Goal: Find specific page/section: Find specific page/section

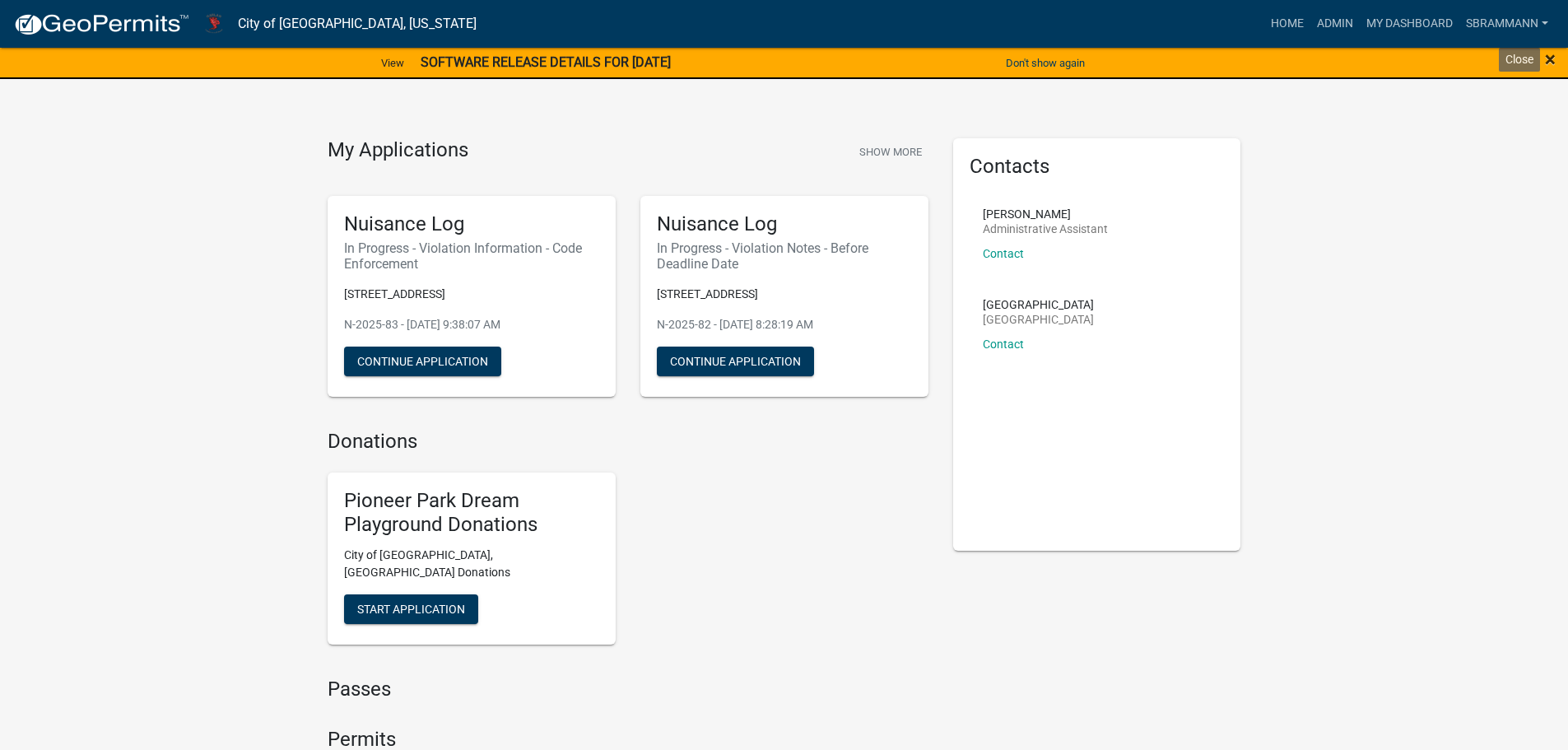
click at [1547, 57] on span "×" at bounding box center [1551, 59] width 11 height 23
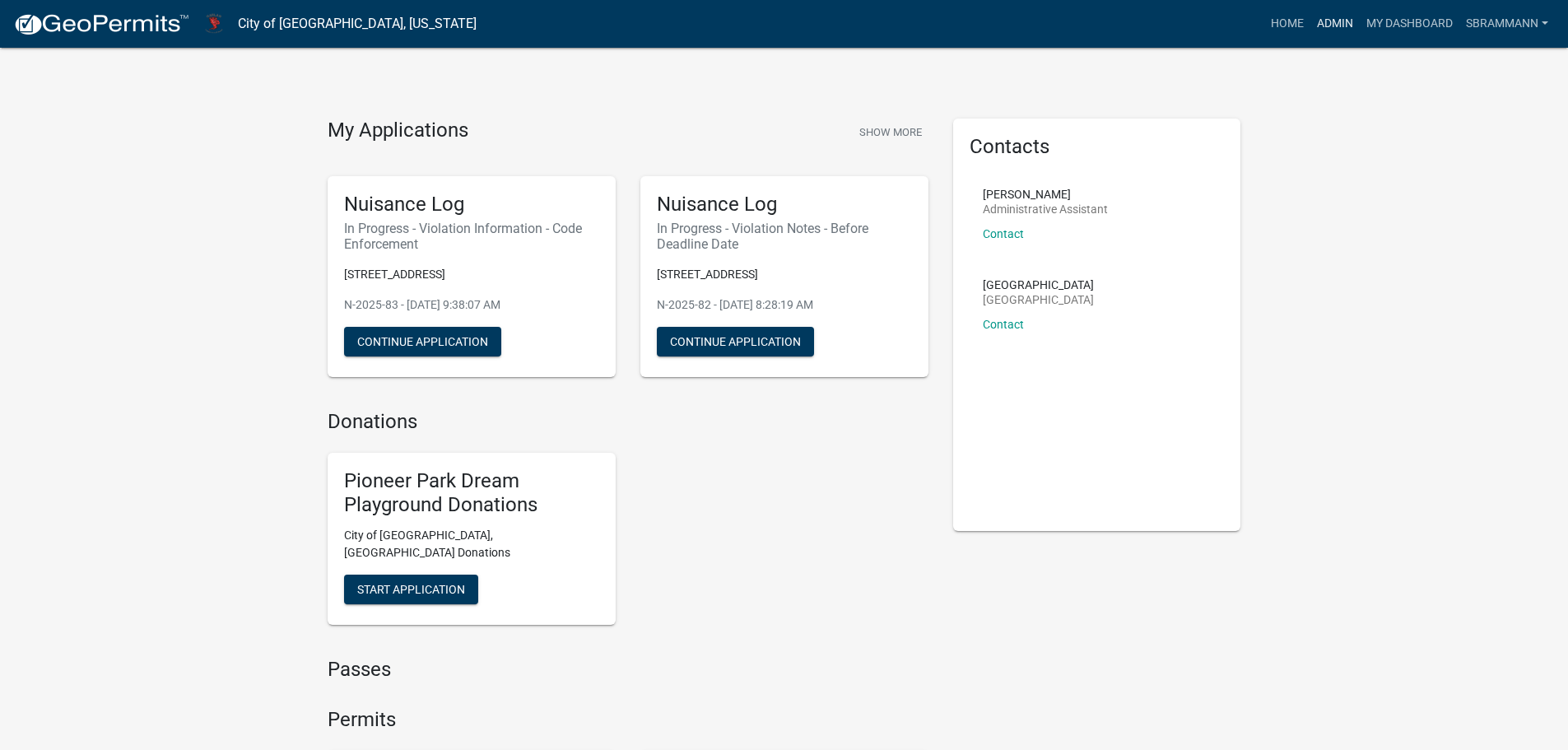
click at [1331, 19] on link "Admin" at bounding box center [1335, 24] width 49 height 32
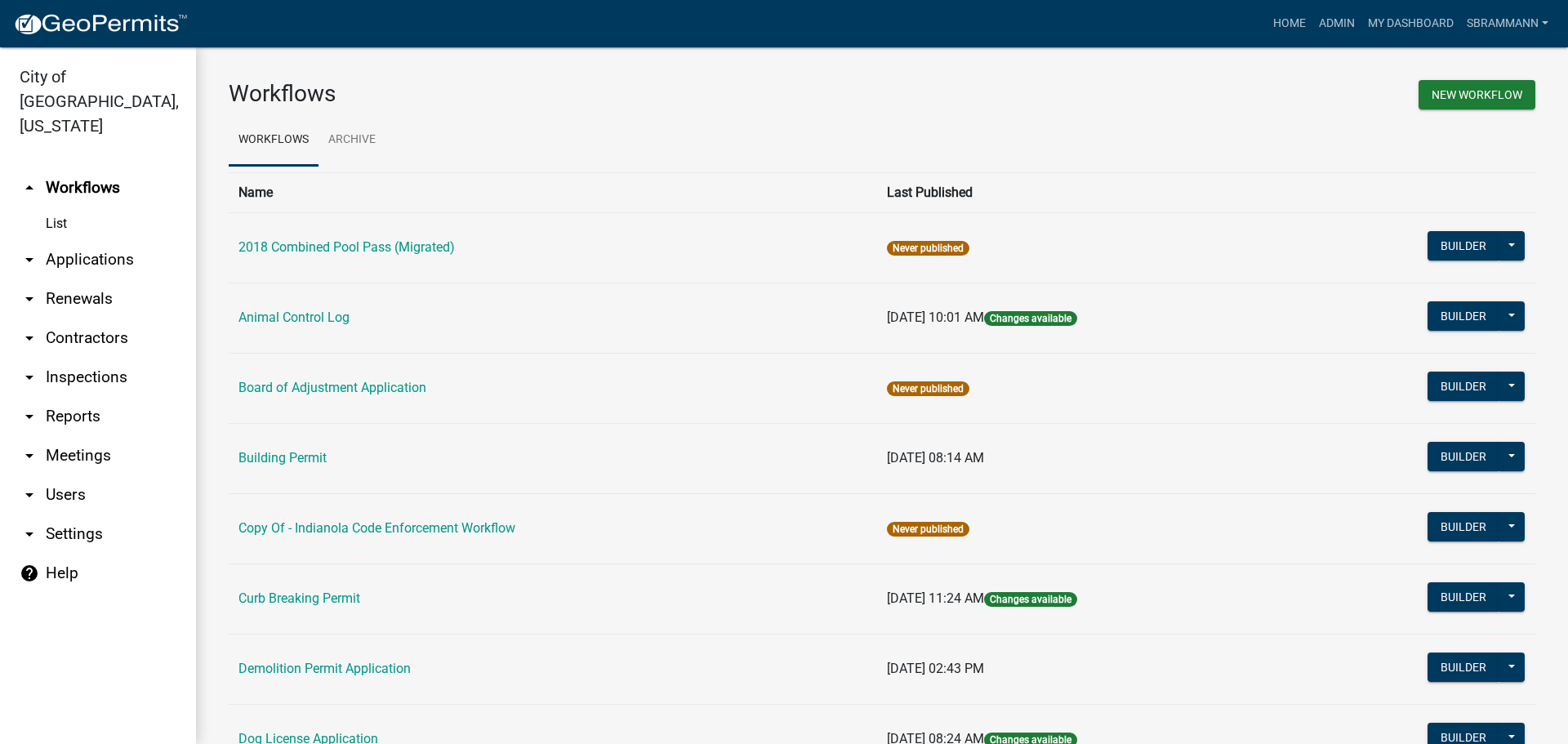
click at [79, 397] on link "arrow_drop_down Reports" at bounding box center [97, 416] width 196 height 39
select select "0: null"
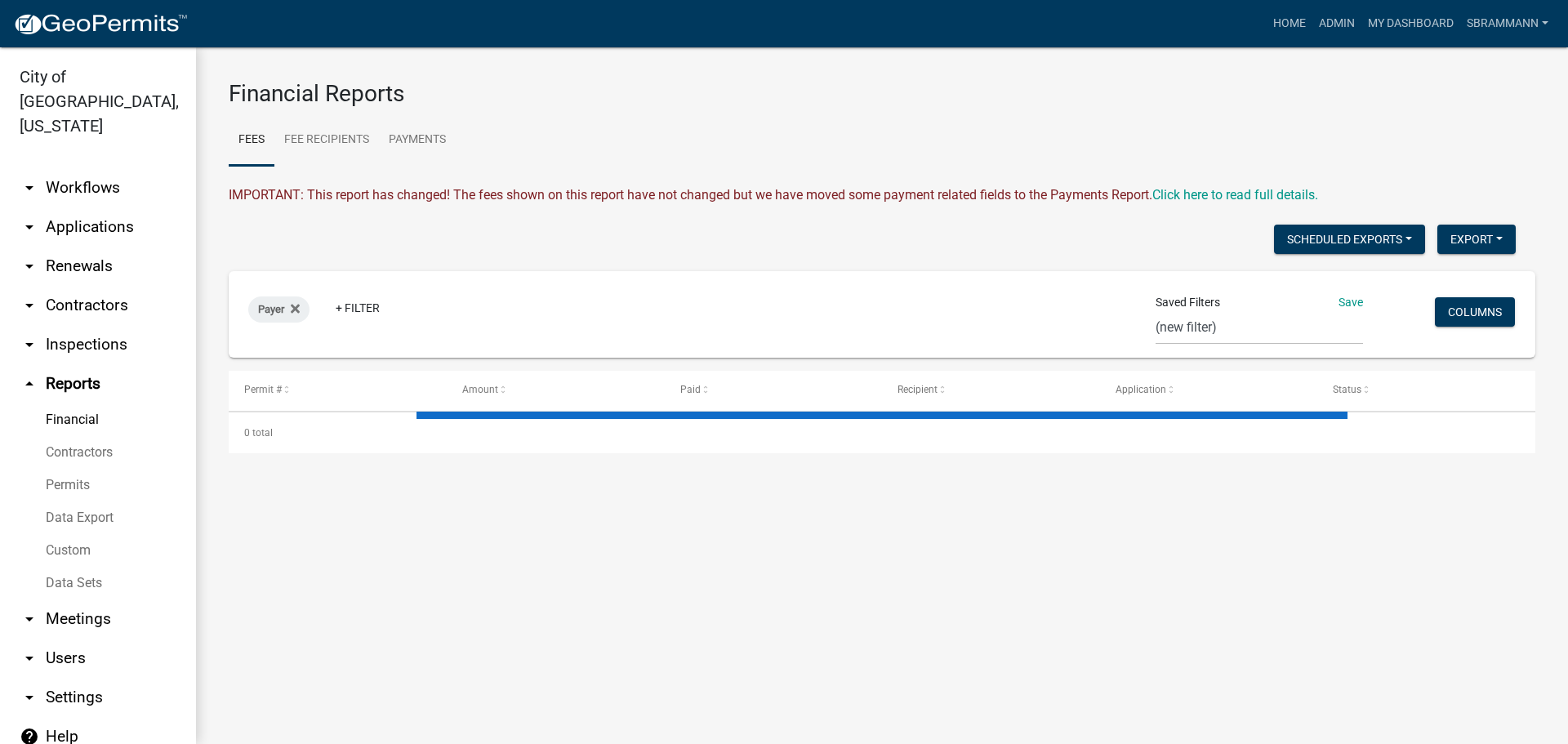
select select "3: 100"
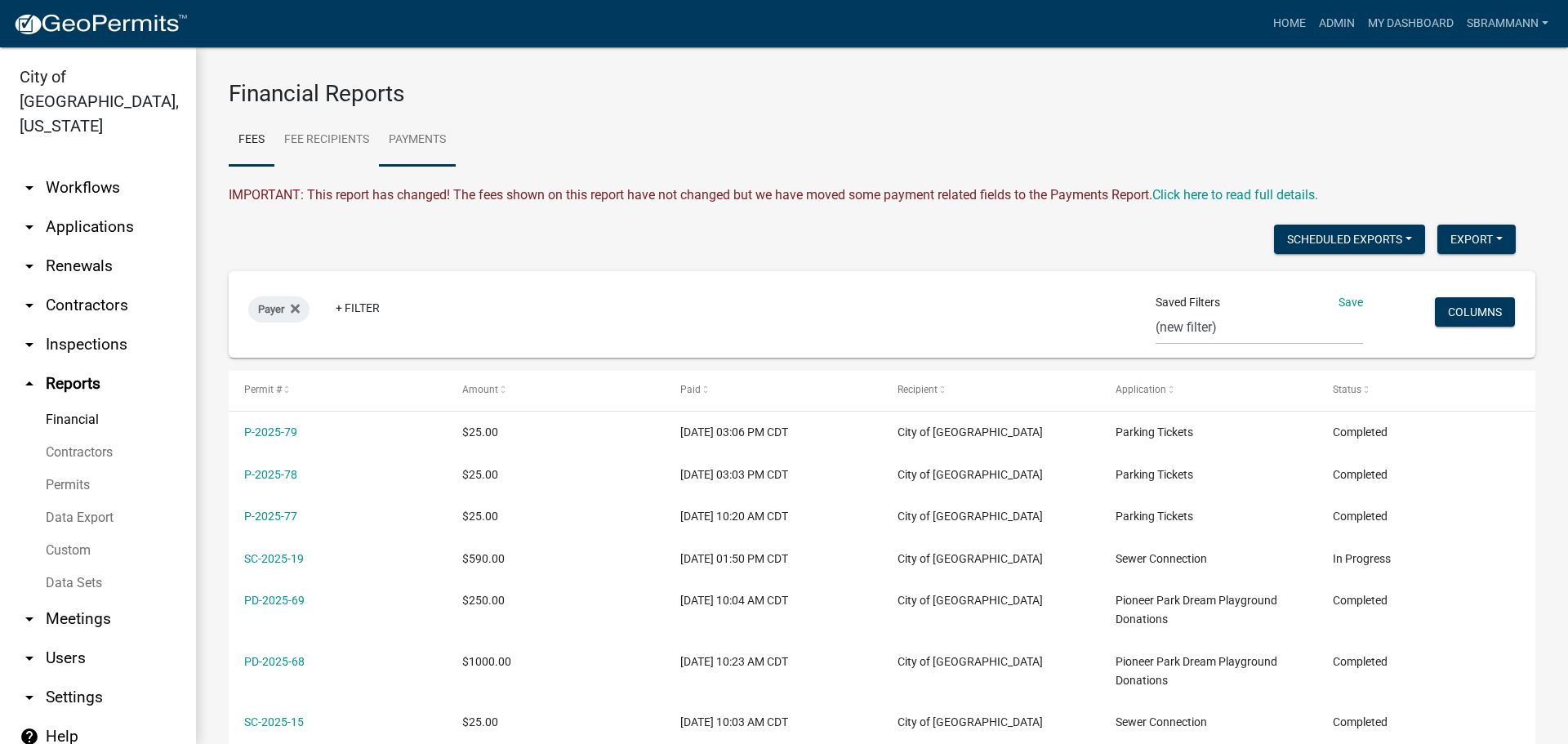
click at [416, 140] on link "Payments" at bounding box center [417, 140] width 77 height 52
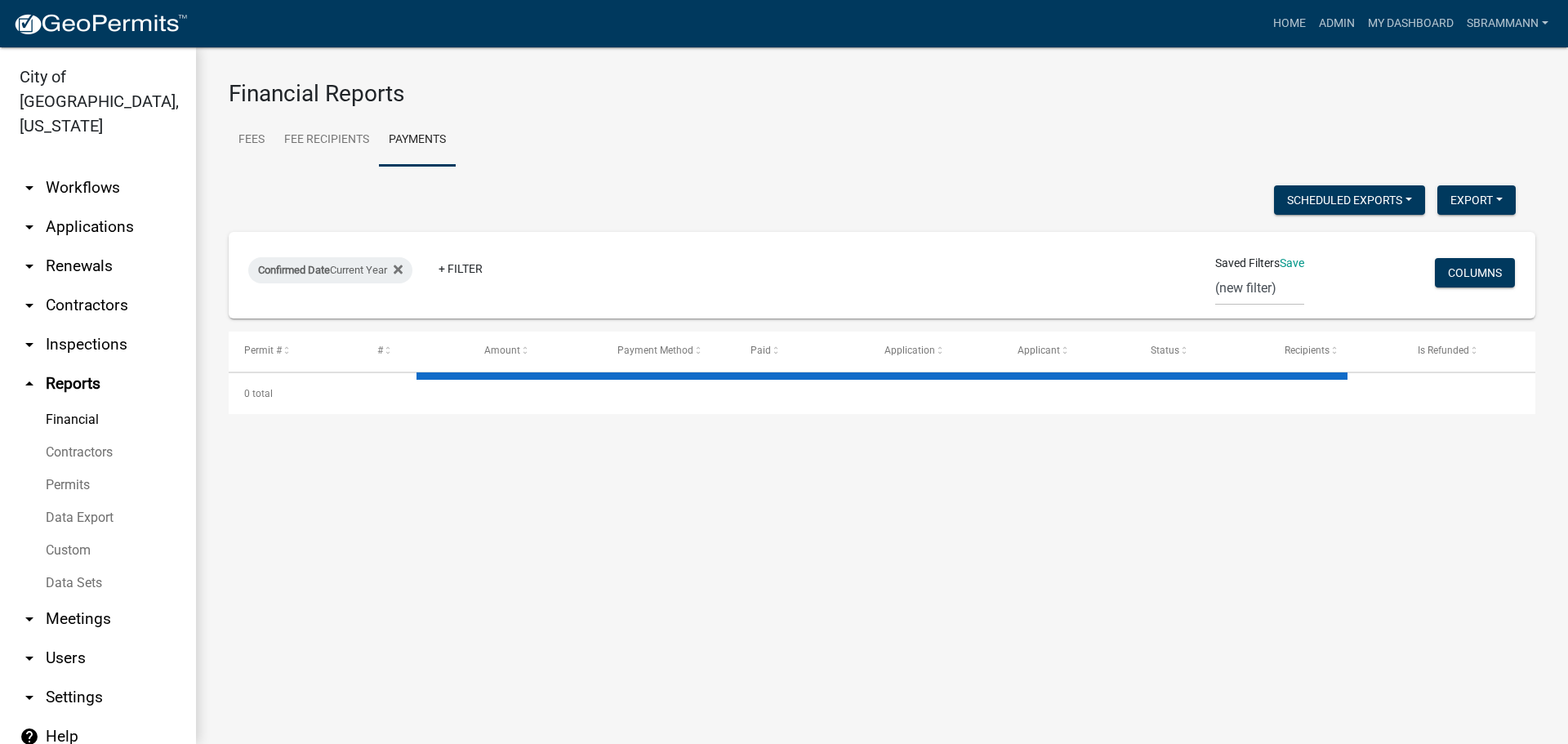
select select "3: 100"
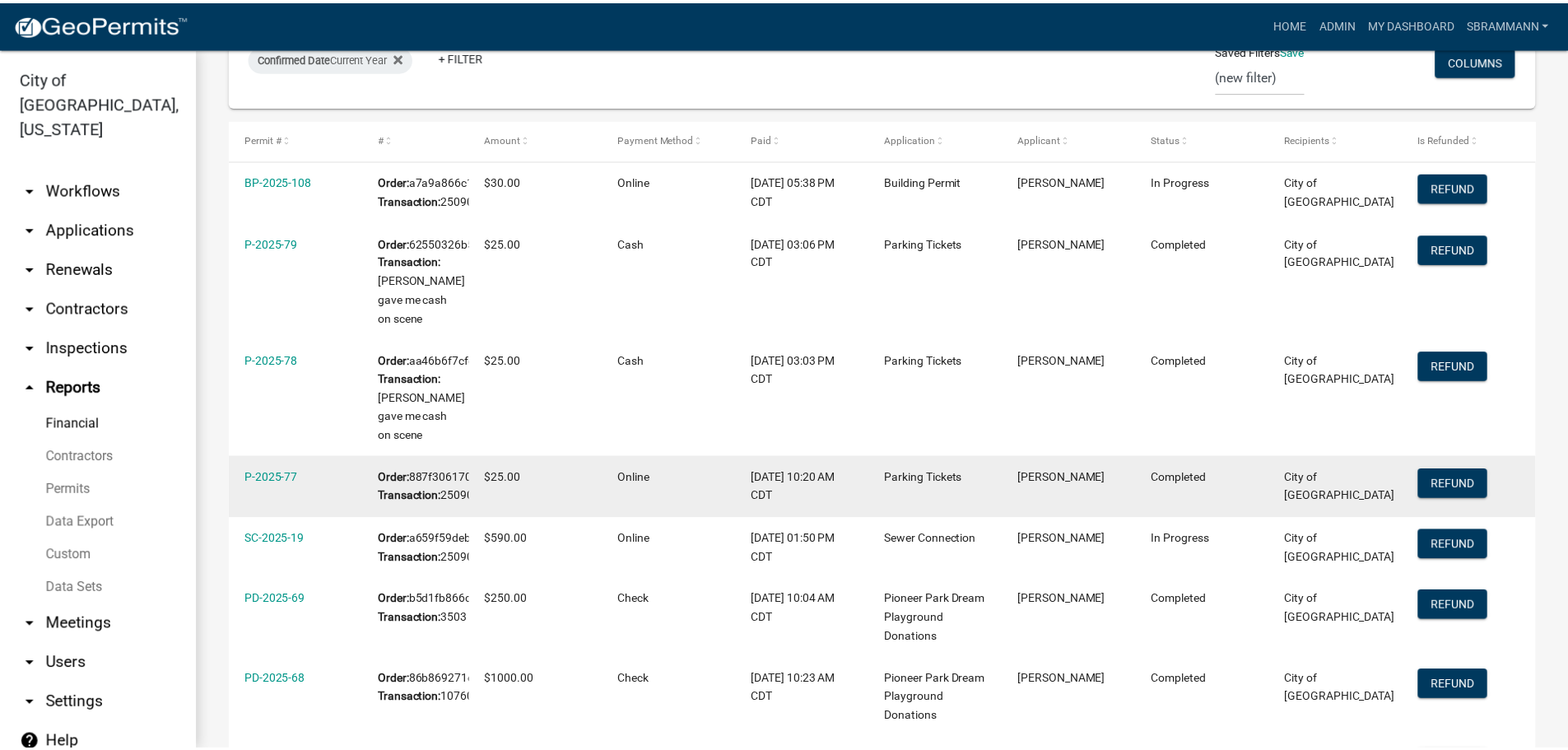
scroll to position [330, 0]
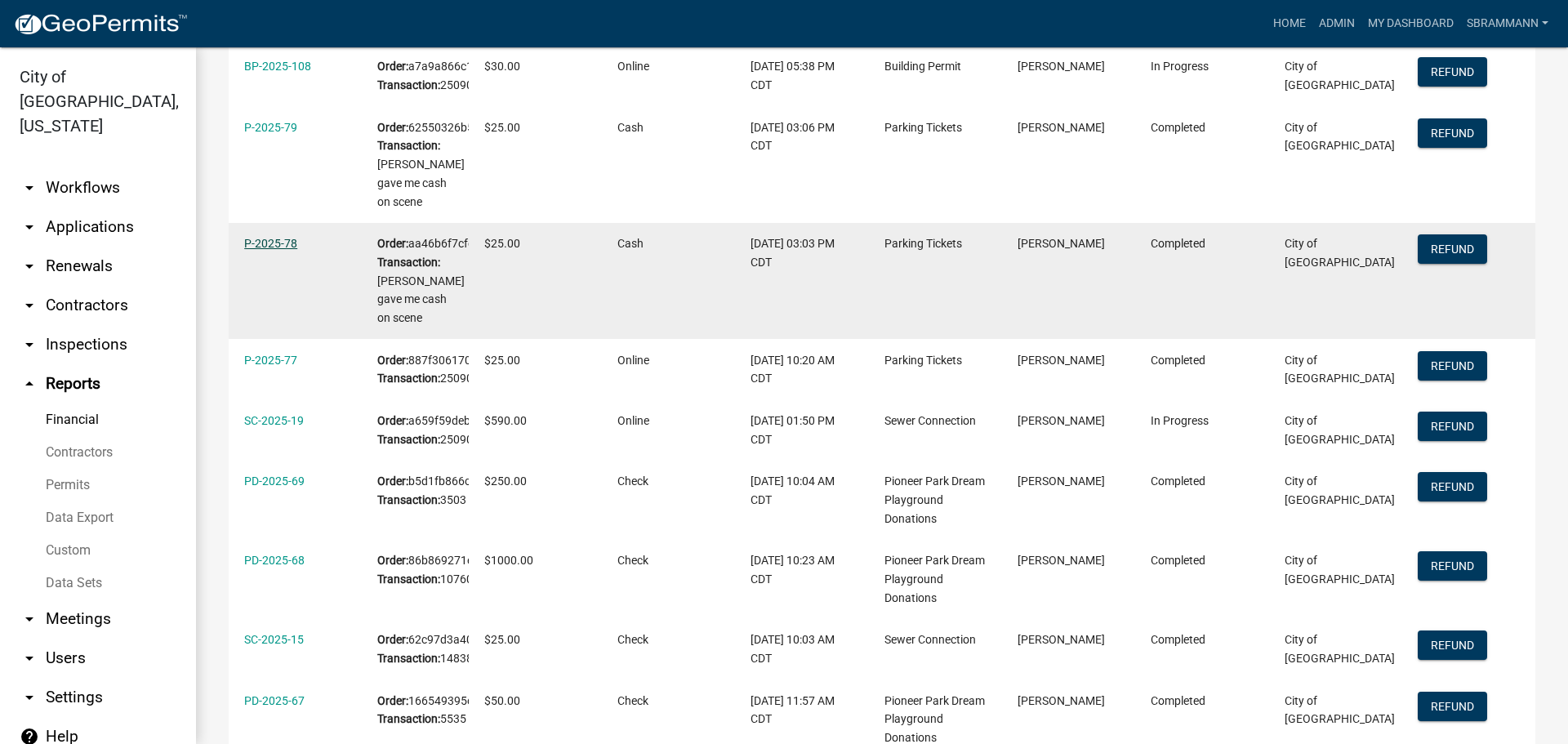
click at [267, 250] on link "P-2025-78" at bounding box center [271, 244] width 53 height 13
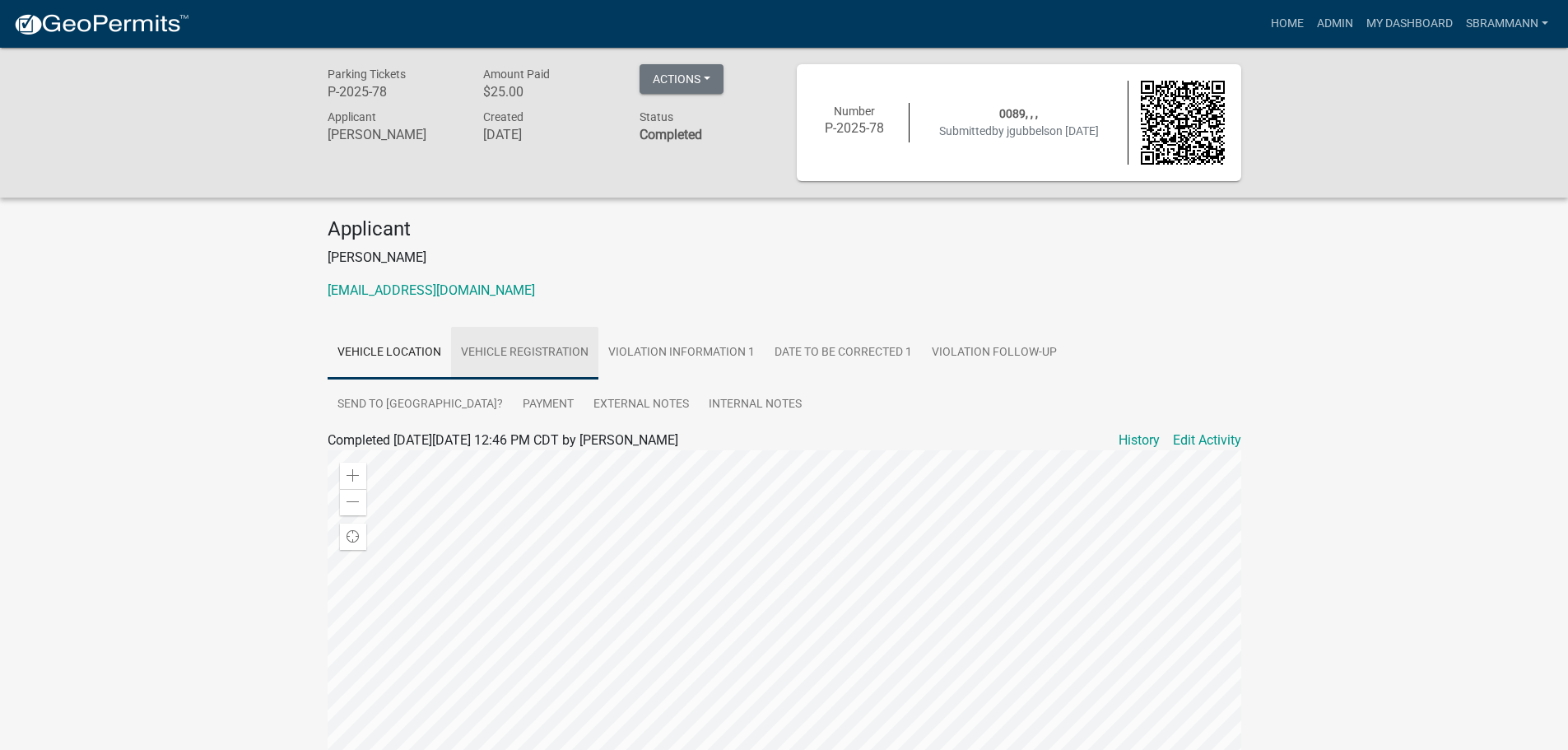
click at [525, 353] on link "Vehicle Registration" at bounding box center [524, 353] width 147 height 52
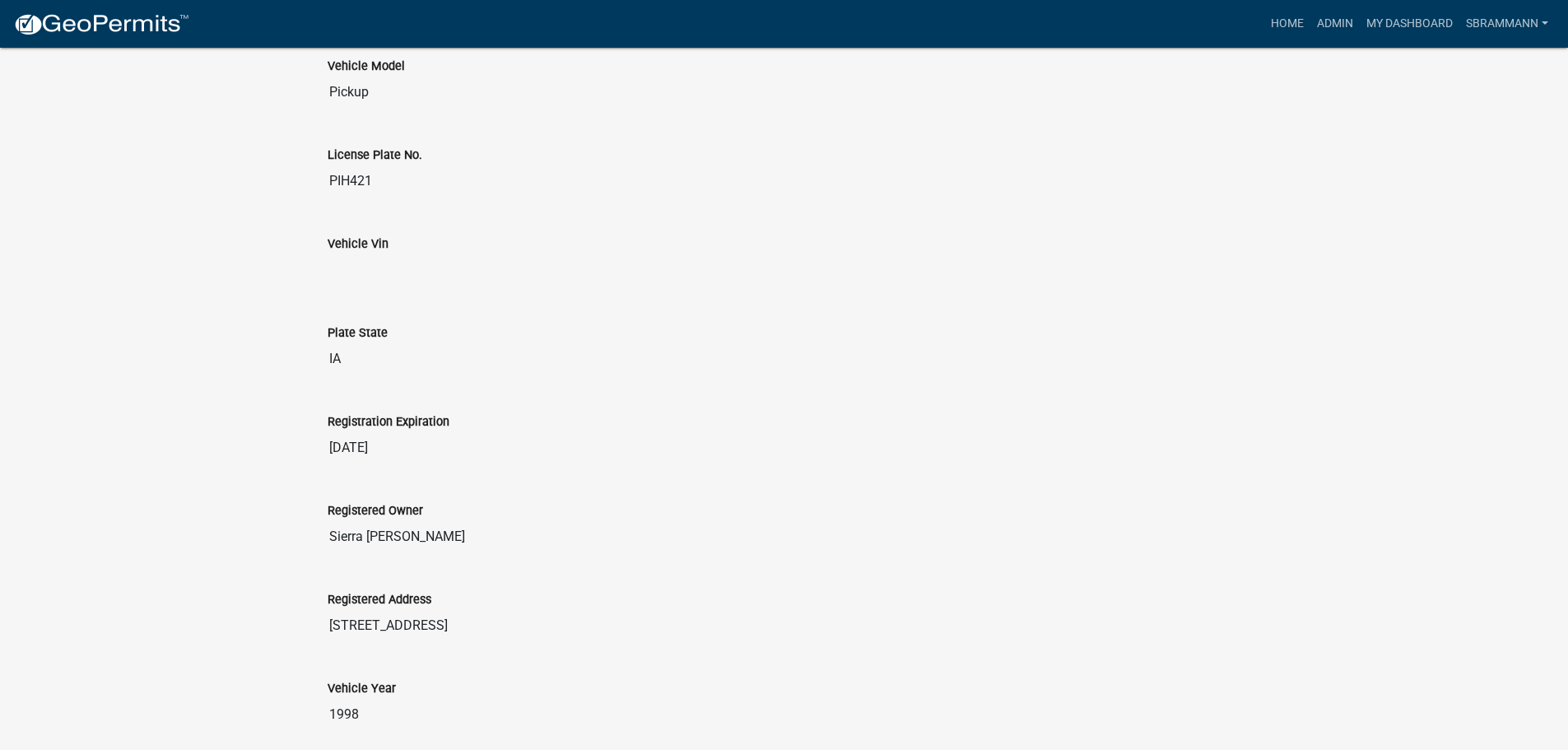
scroll to position [1153, 0]
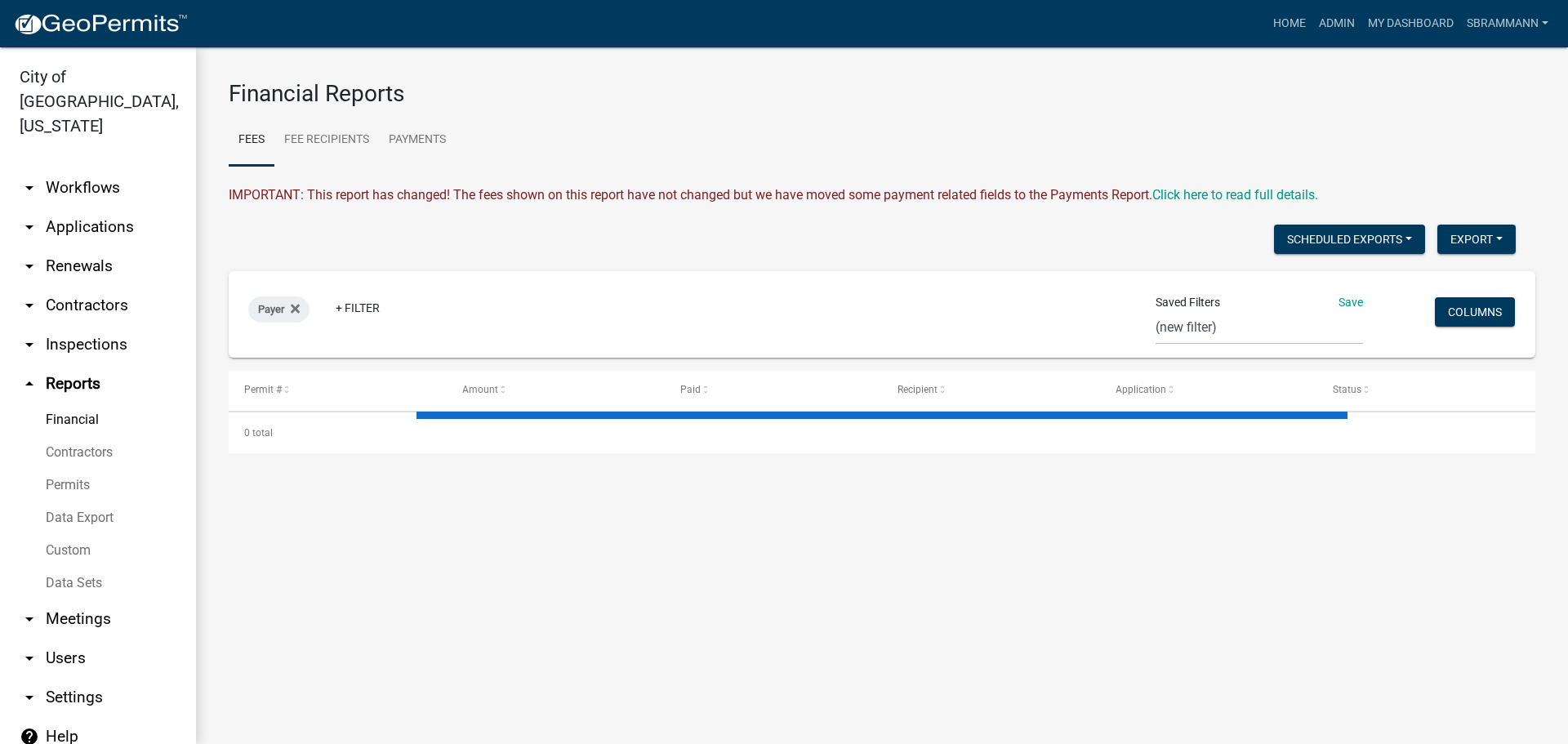
select select "3: 100"
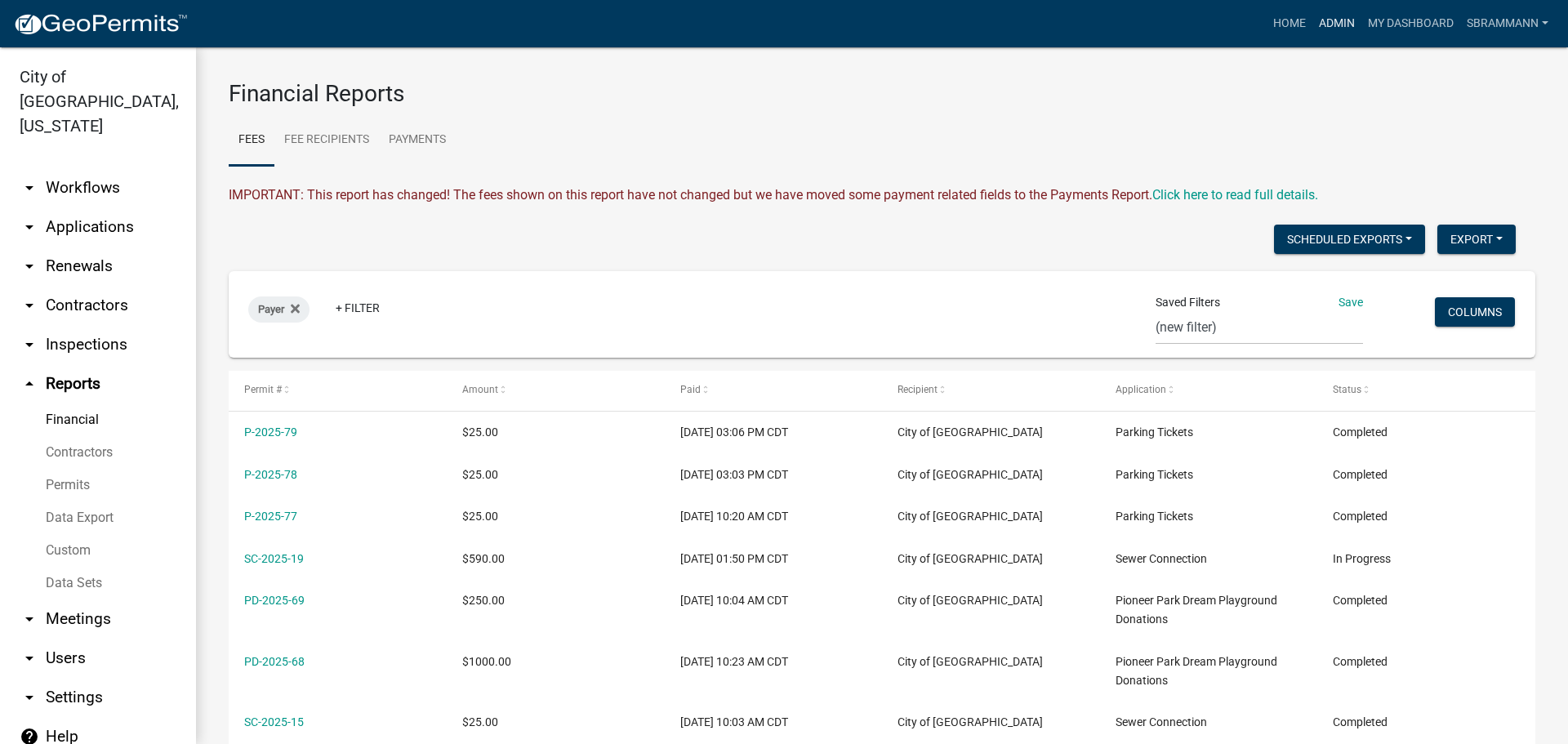
click at [1324, 25] on link "Admin" at bounding box center [1337, 24] width 49 height 31
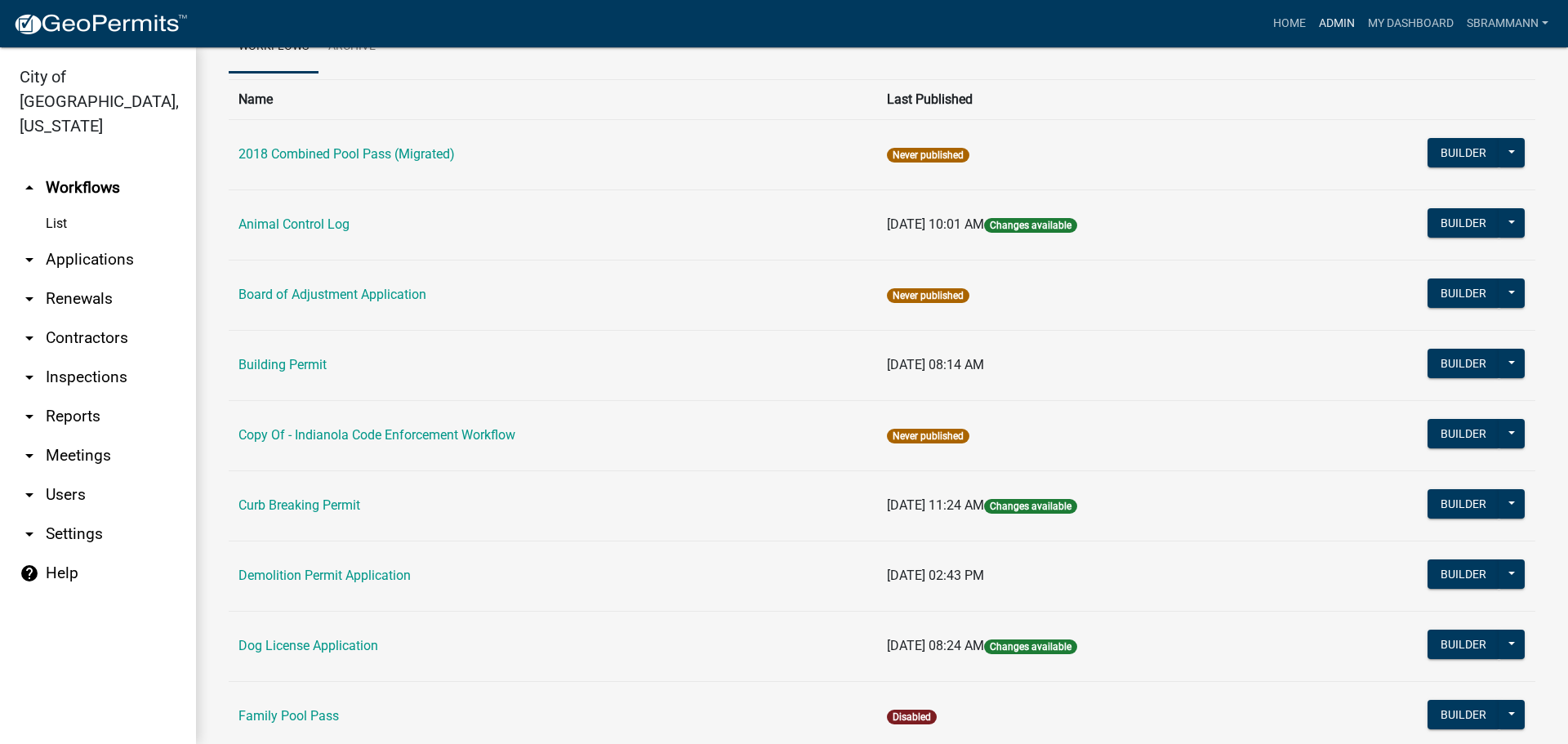
scroll to position [245, 0]
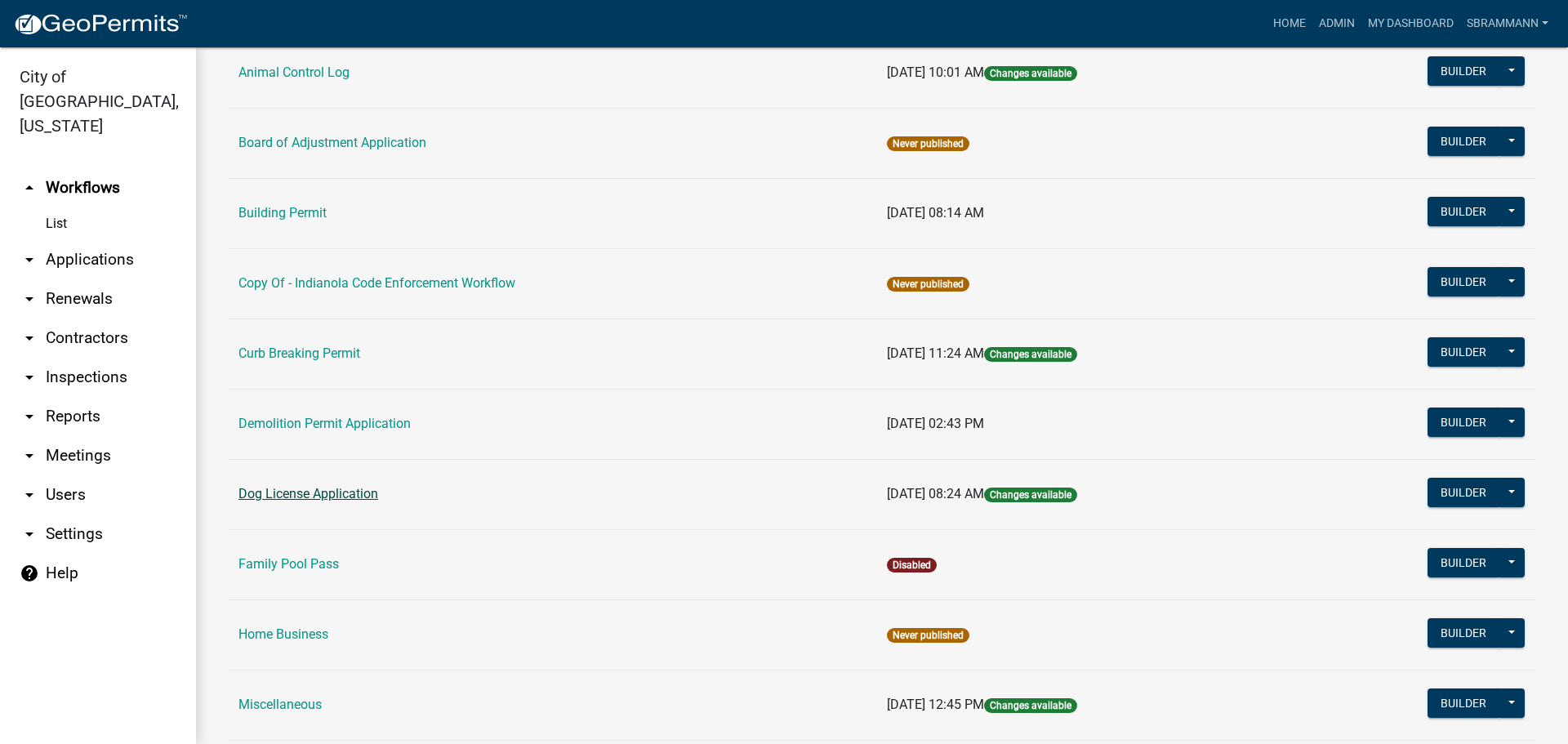
click at [307, 492] on link "Dog License Application" at bounding box center [308, 494] width 140 height 16
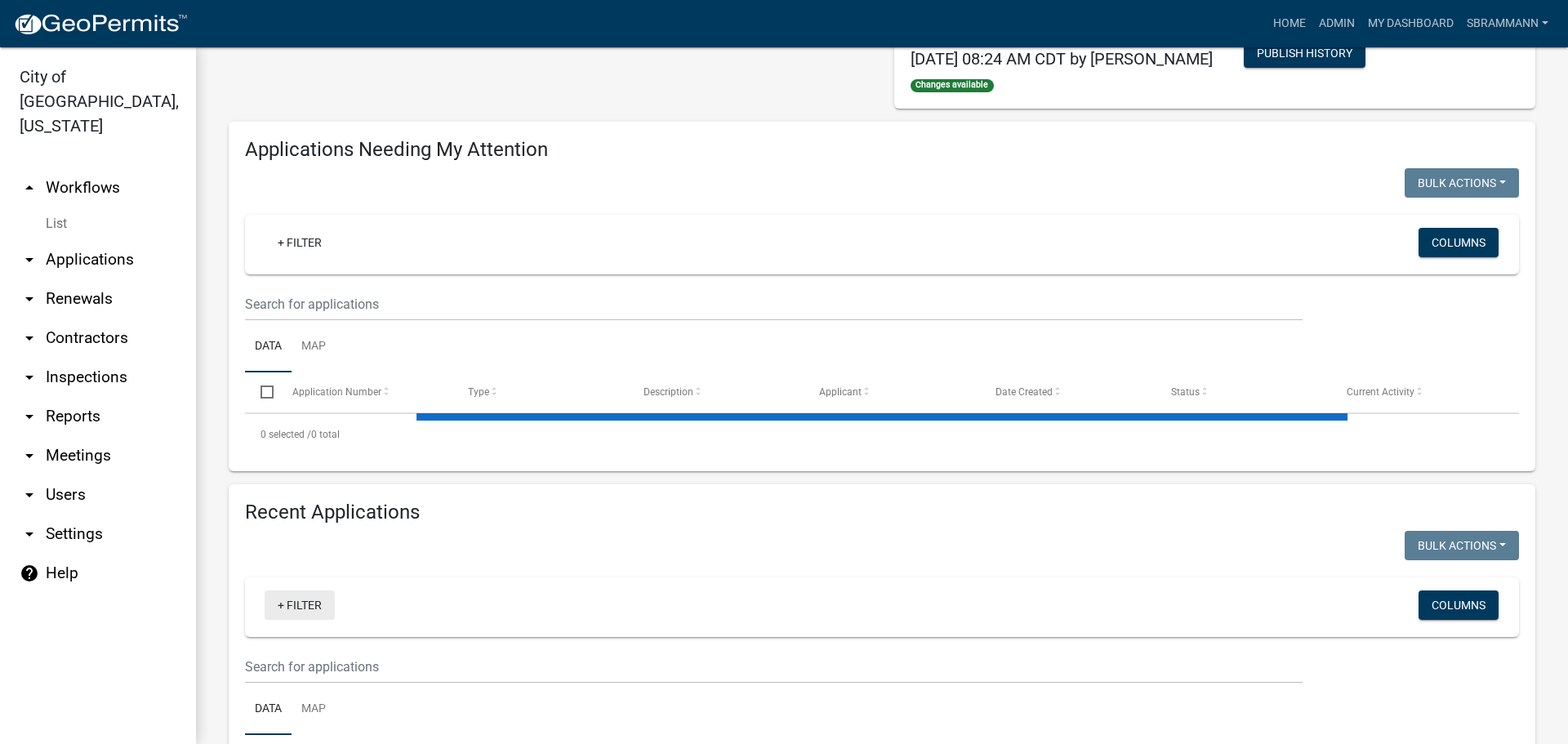
select select "3: 100"
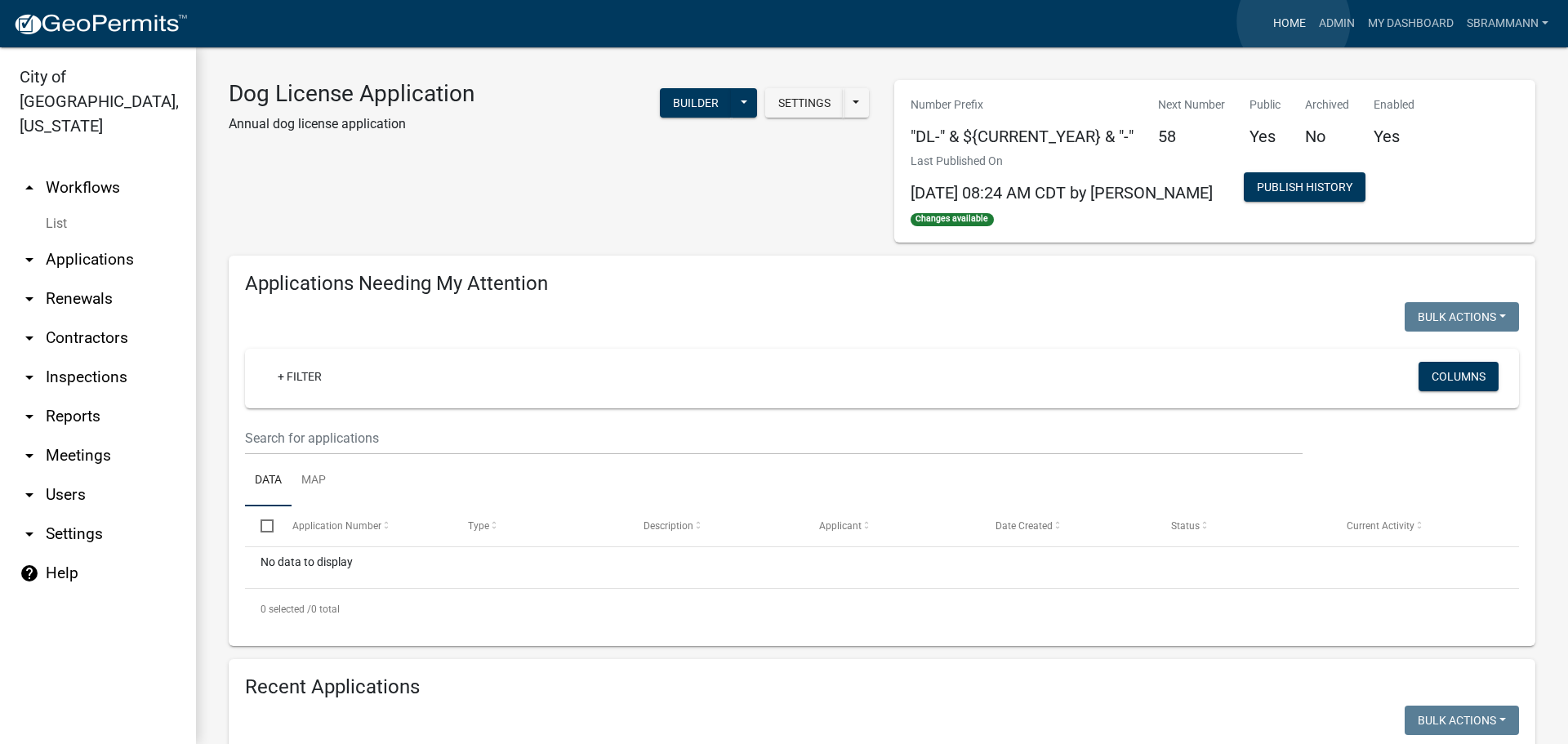
click at [1294, 22] on link "Home" at bounding box center [1289, 24] width 45 height 31
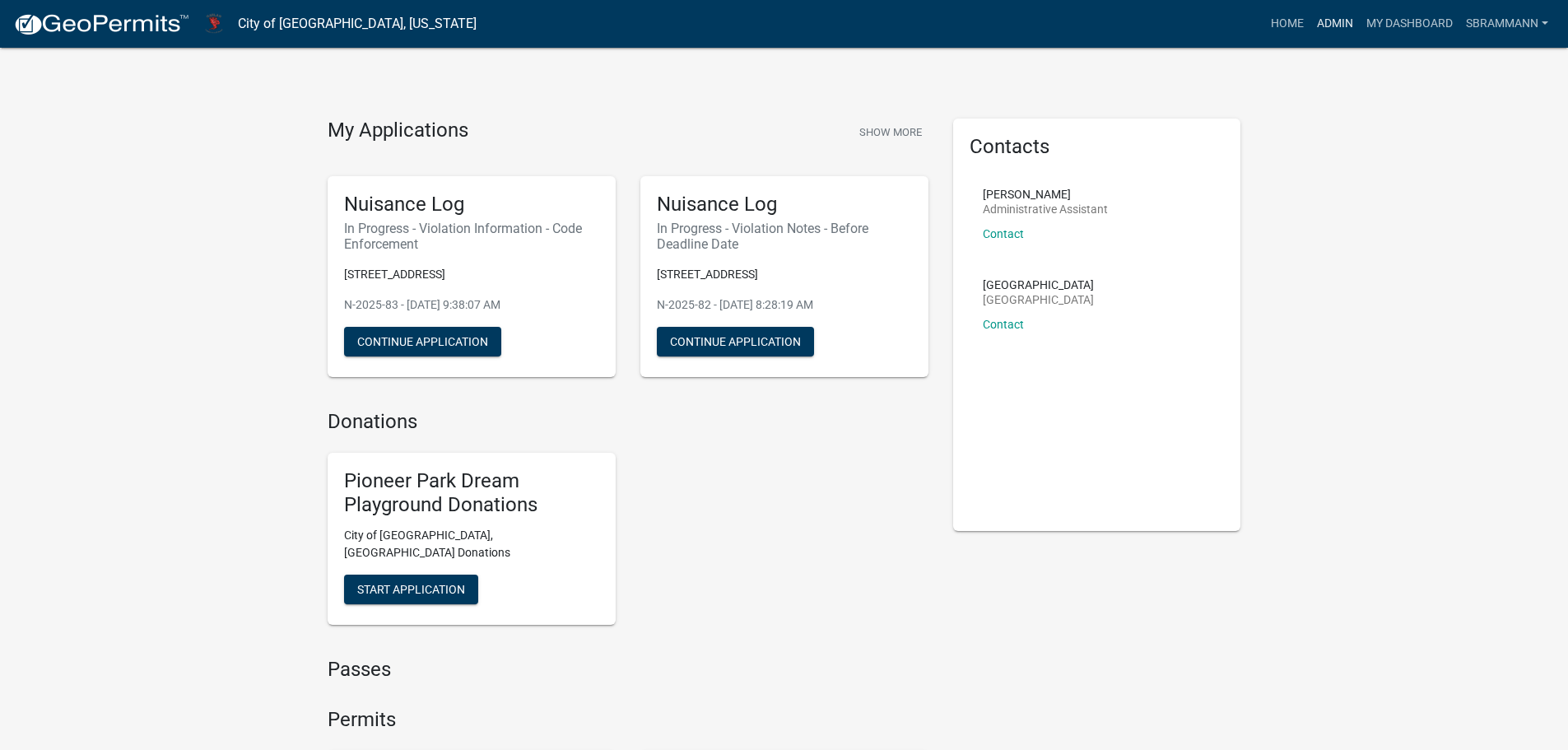
click at [1335, 26] on link "Admin" at bounding box center [1335, 24] width 49 height 32
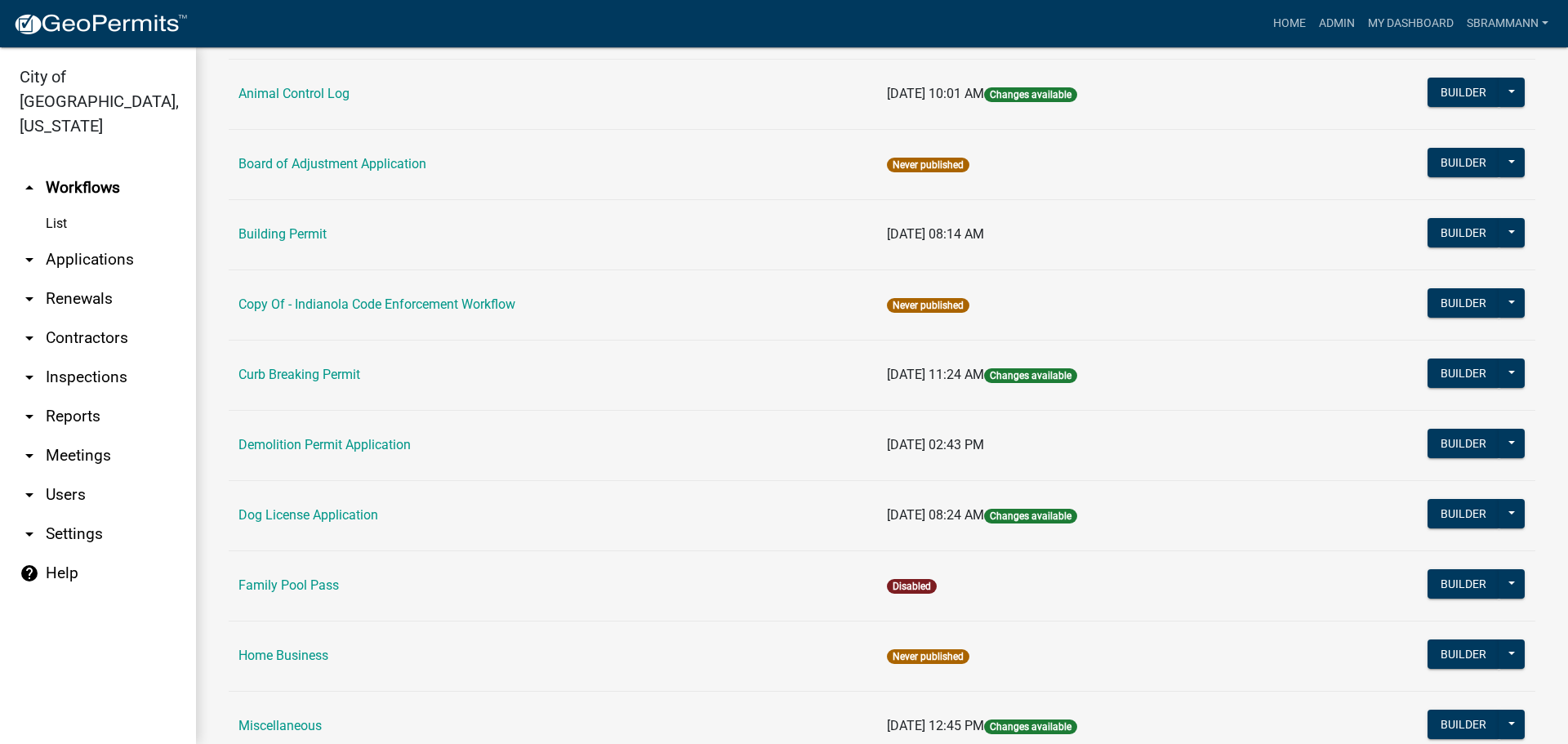
scroll to position [490, 0]
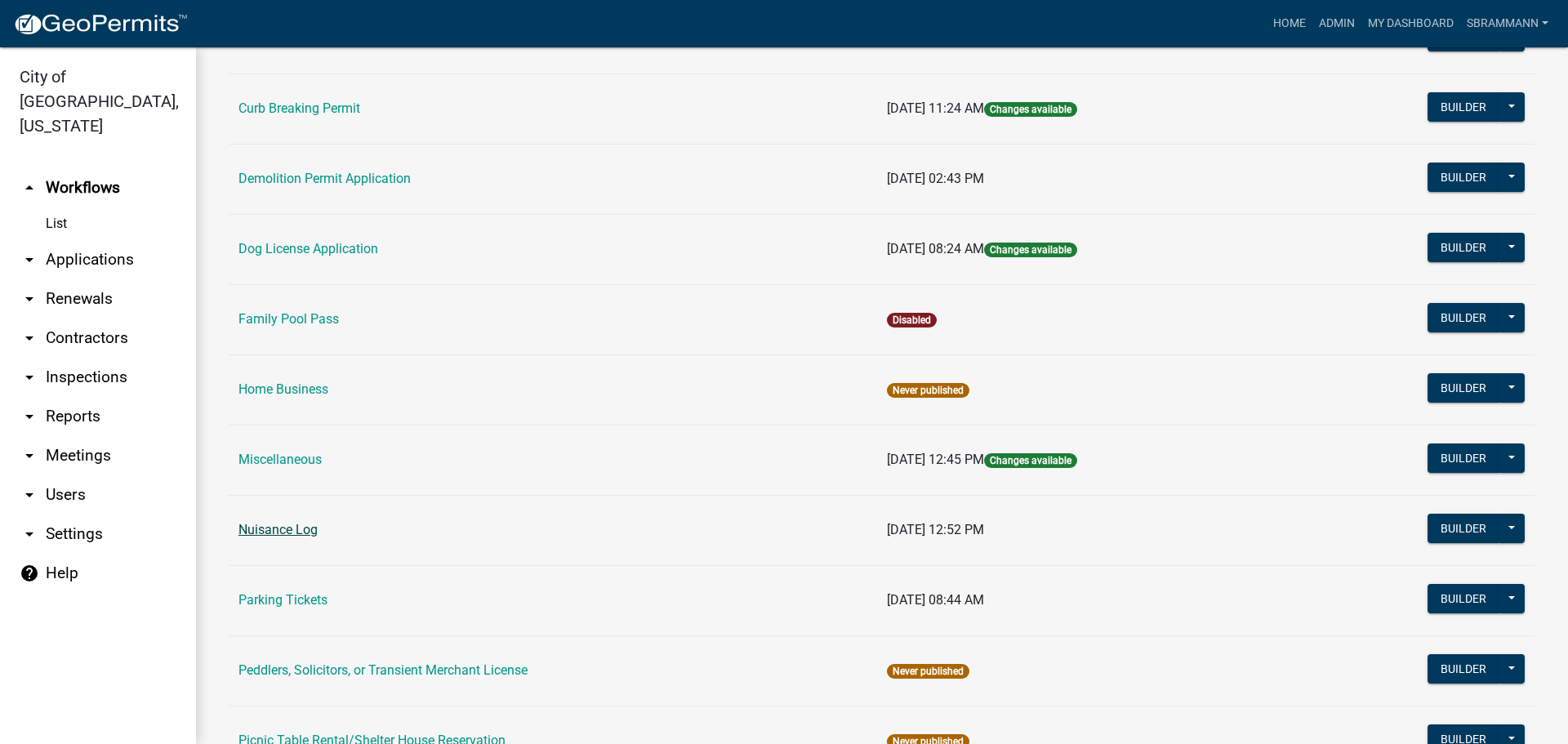
click at [281, 534] on link "Nuisance Log" at bounding box center [278, 529] width 79 height 16
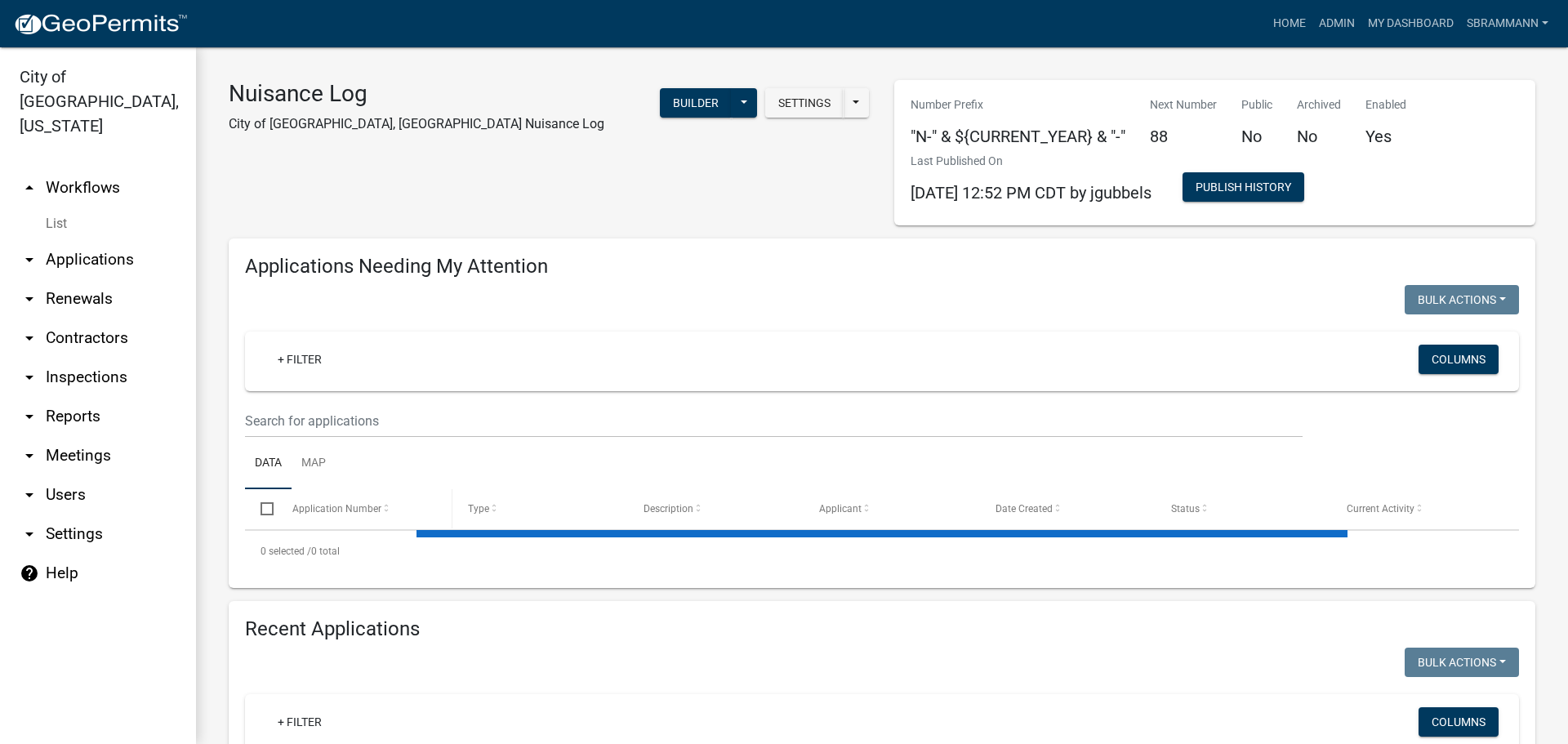
select select "3: 100"
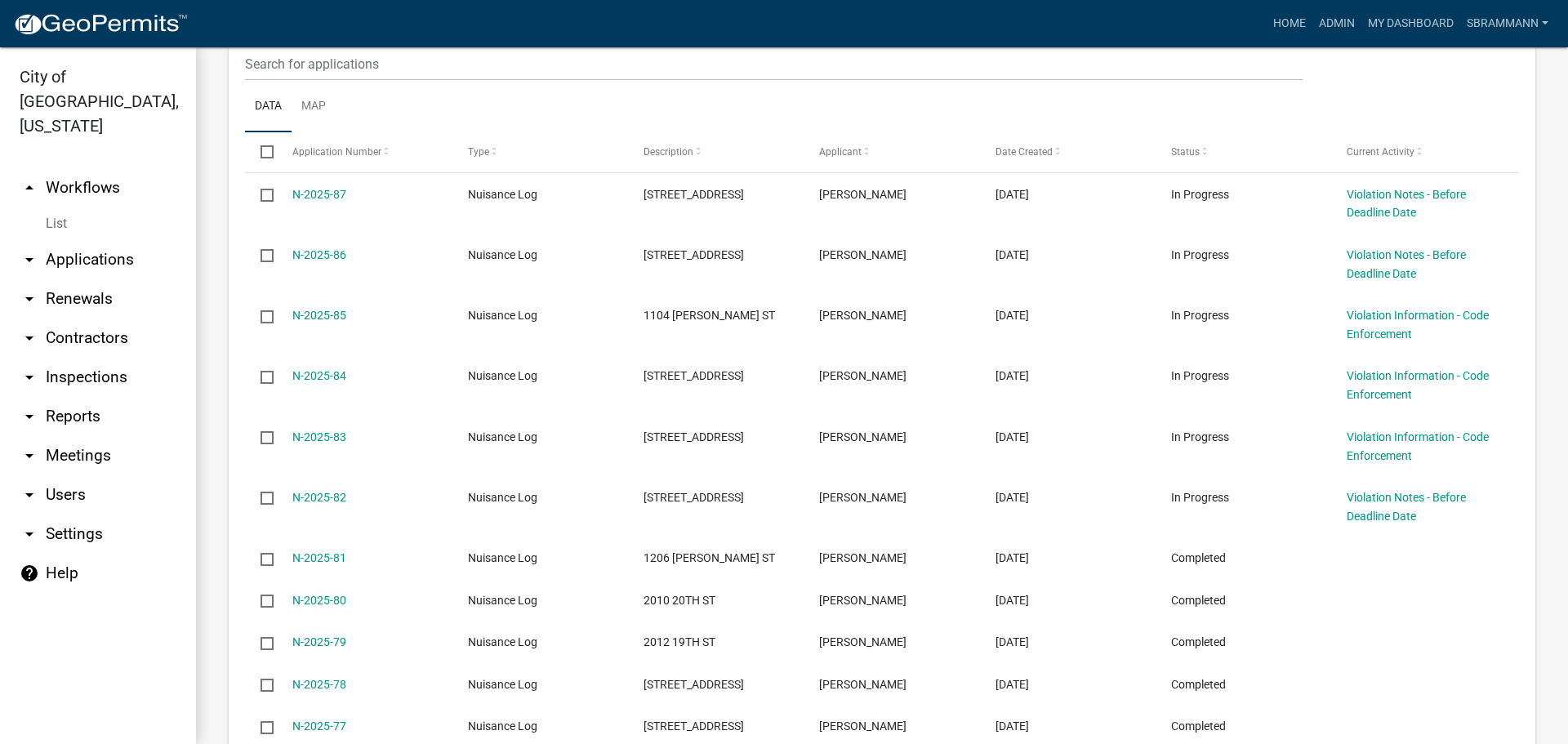
scroll to position [571, 0]
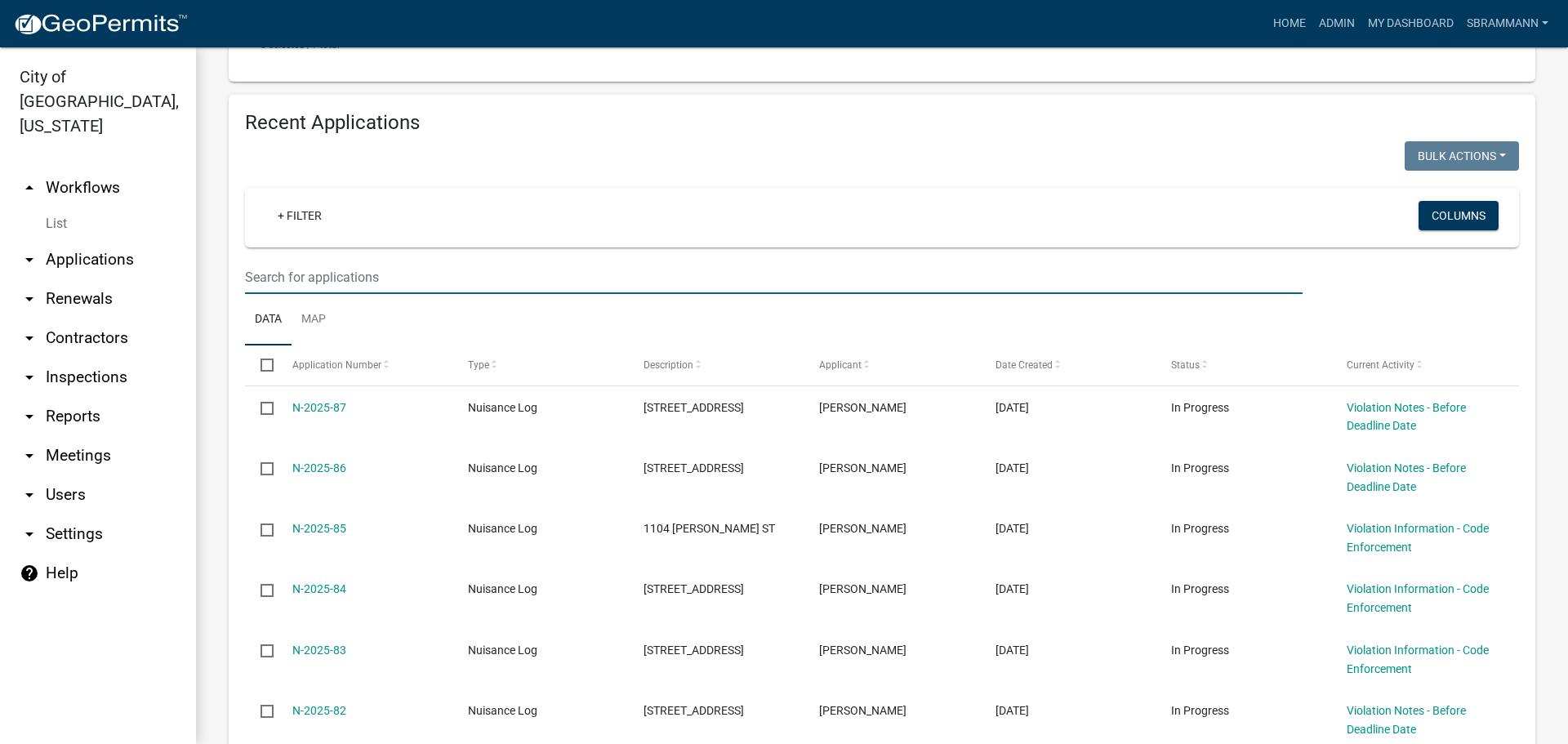
click at [272, 268] on input "text" at bounding box center [774, 277] width 1058 height 34
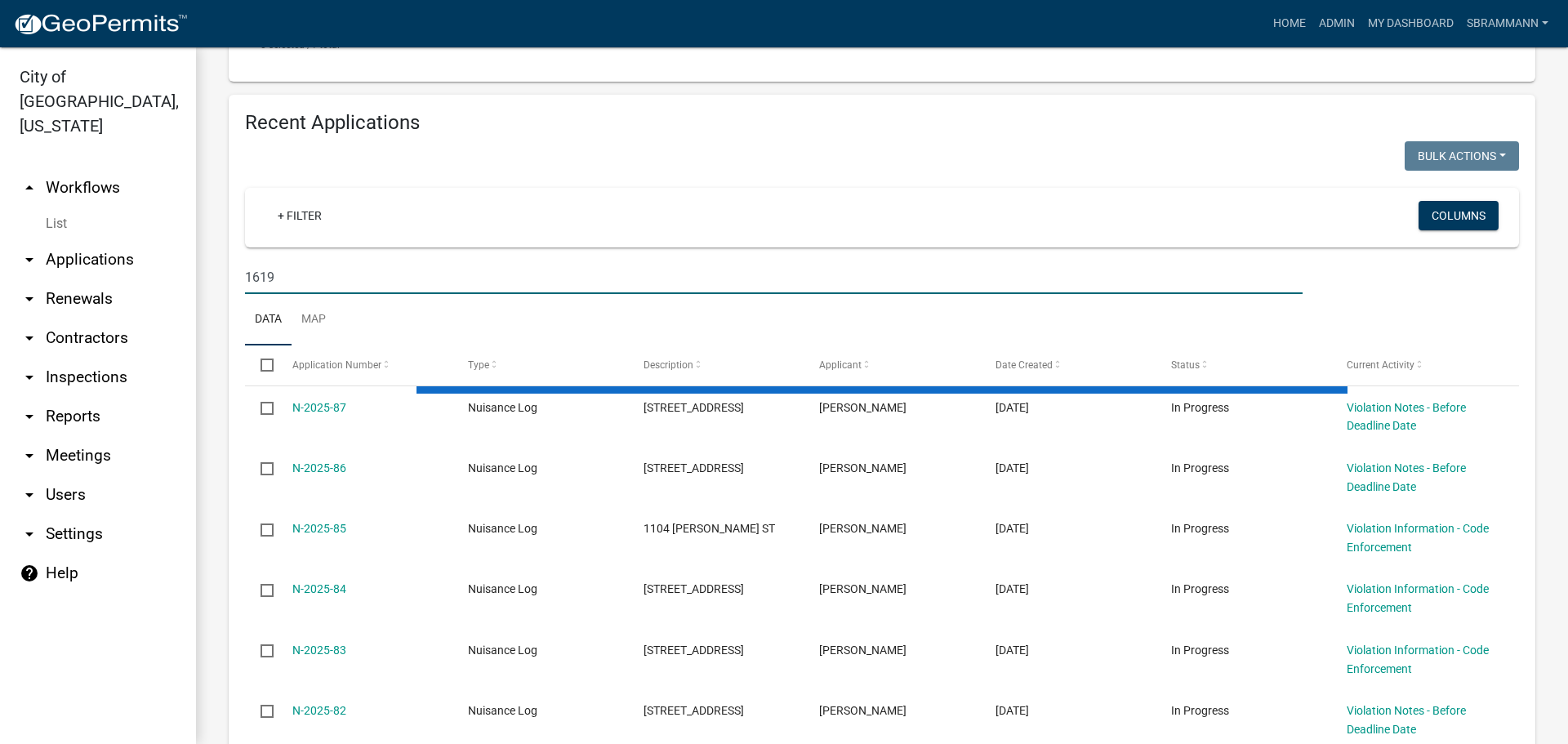
scroll to position [351, 0]
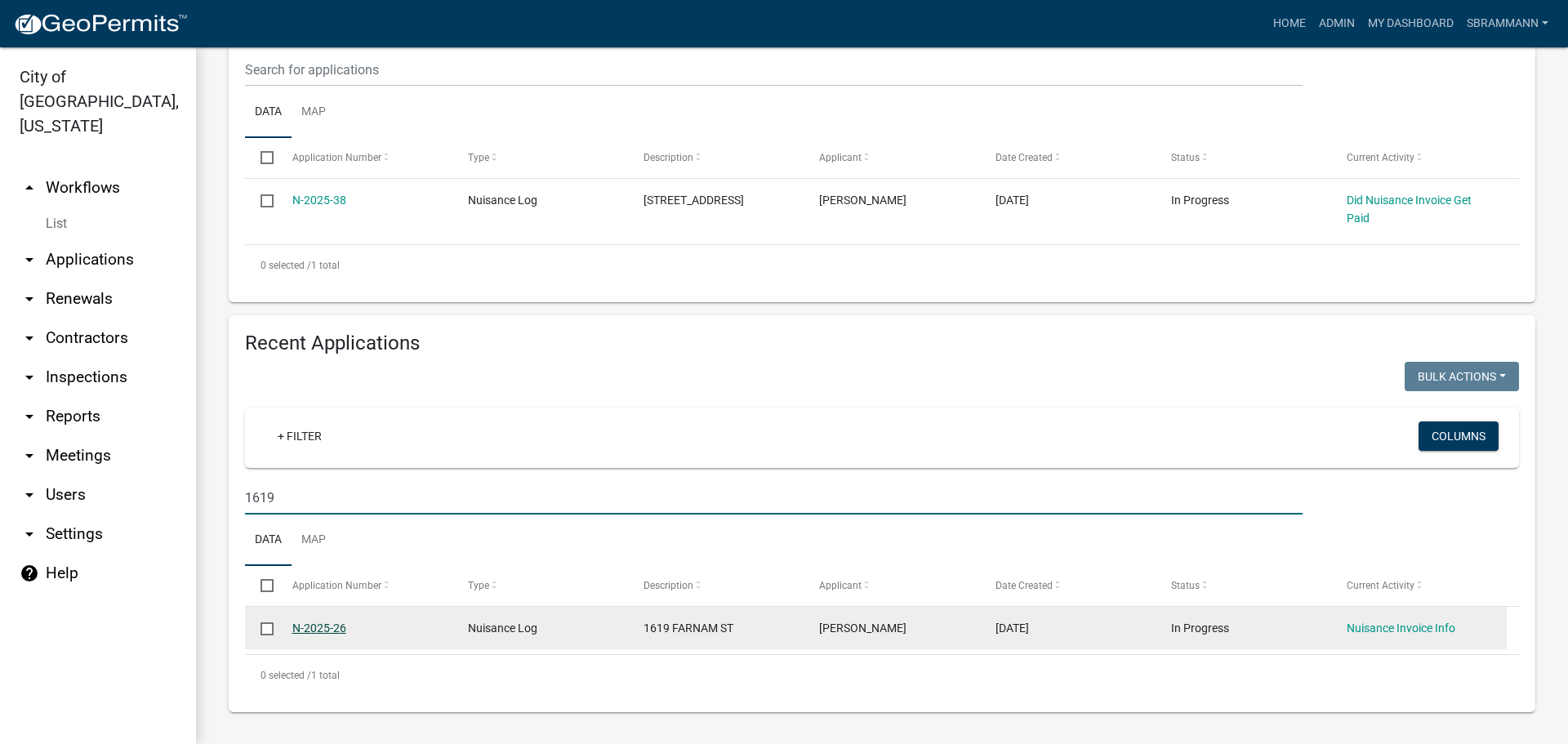
type input "1619"
click at [327, 630] on link "N-2025-26" at bounding box center [319, 628] width 54 height 13
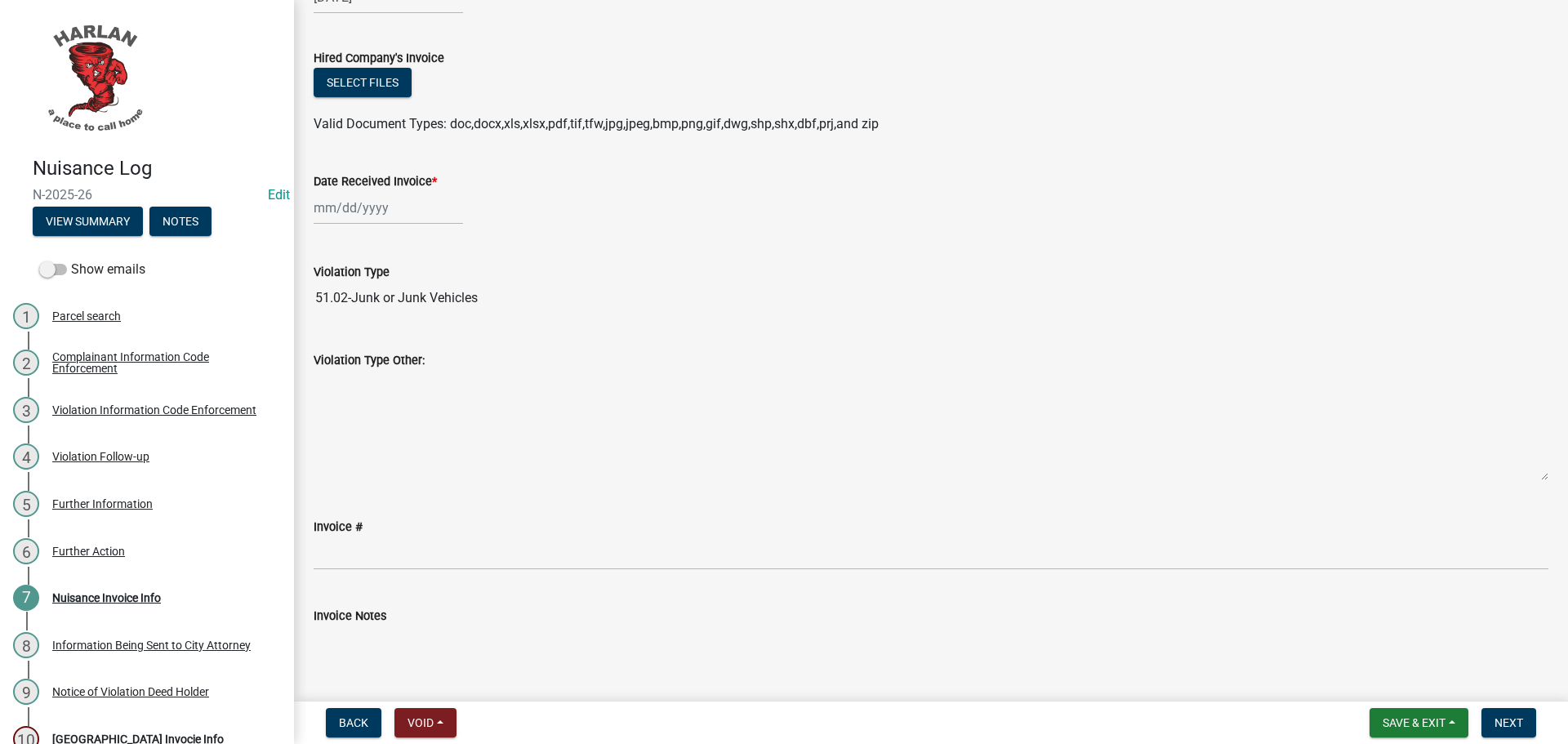
scroll to position [329, 0]
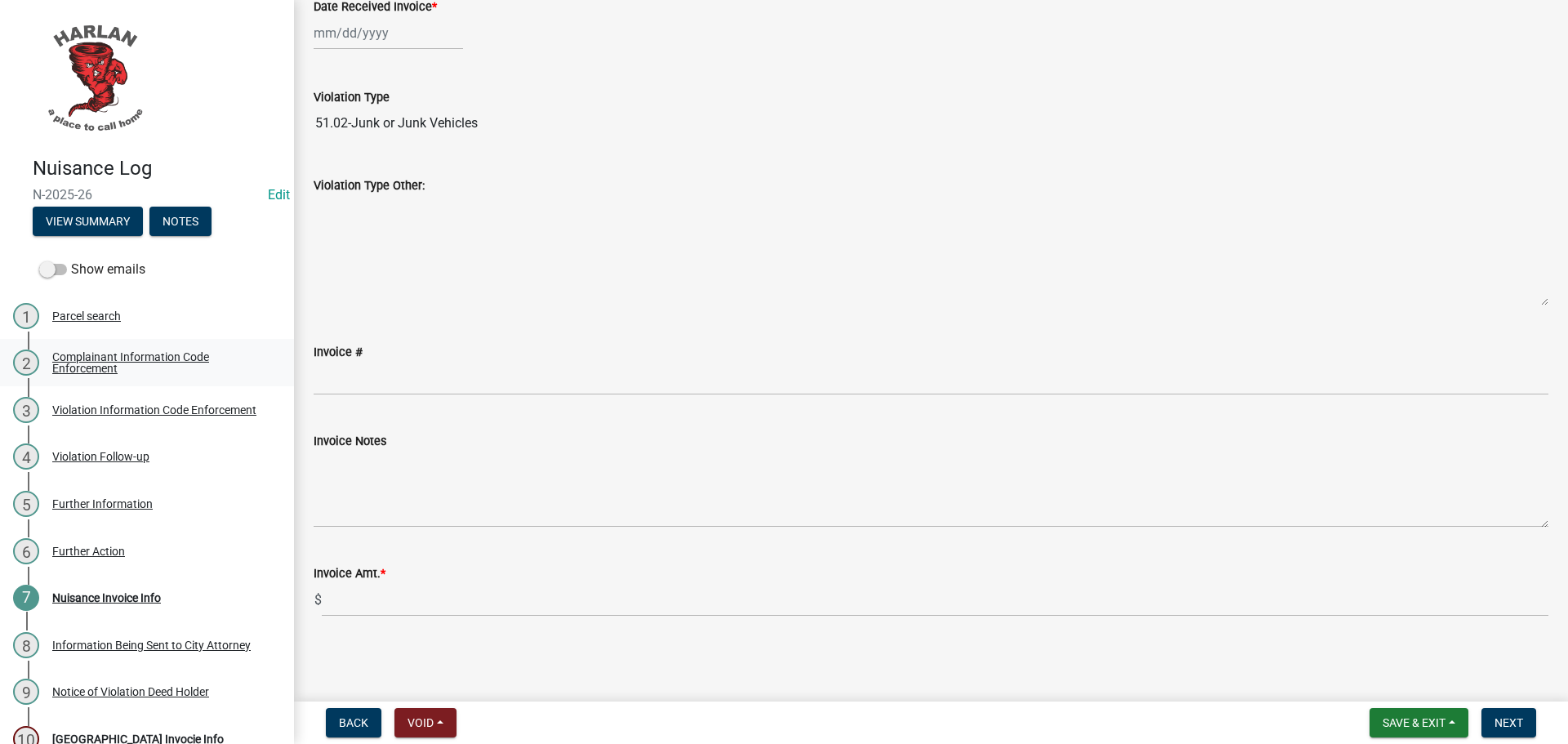
click at [75, 361] on div "Complainant Information Code Enforcement" at bounding box center [159, 363] width 216 height 23
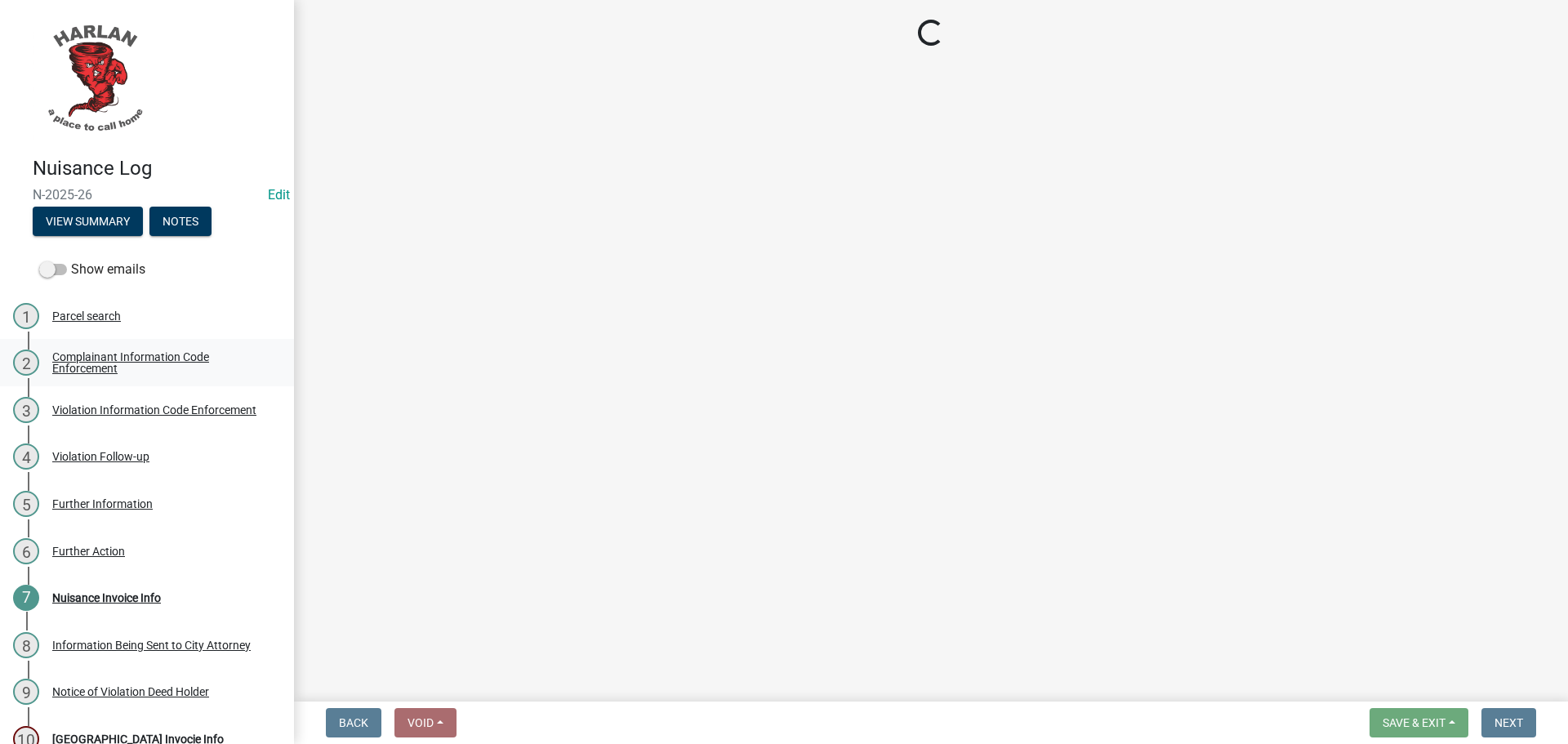
select select "2b031967-1898-484b-be92-fd9252f4726f"
select select "c036b1b8-0d0a-4718-af47-3855d29bc181"
select select "db954dd5-c658-4052-8664-ee6695e82e3a"
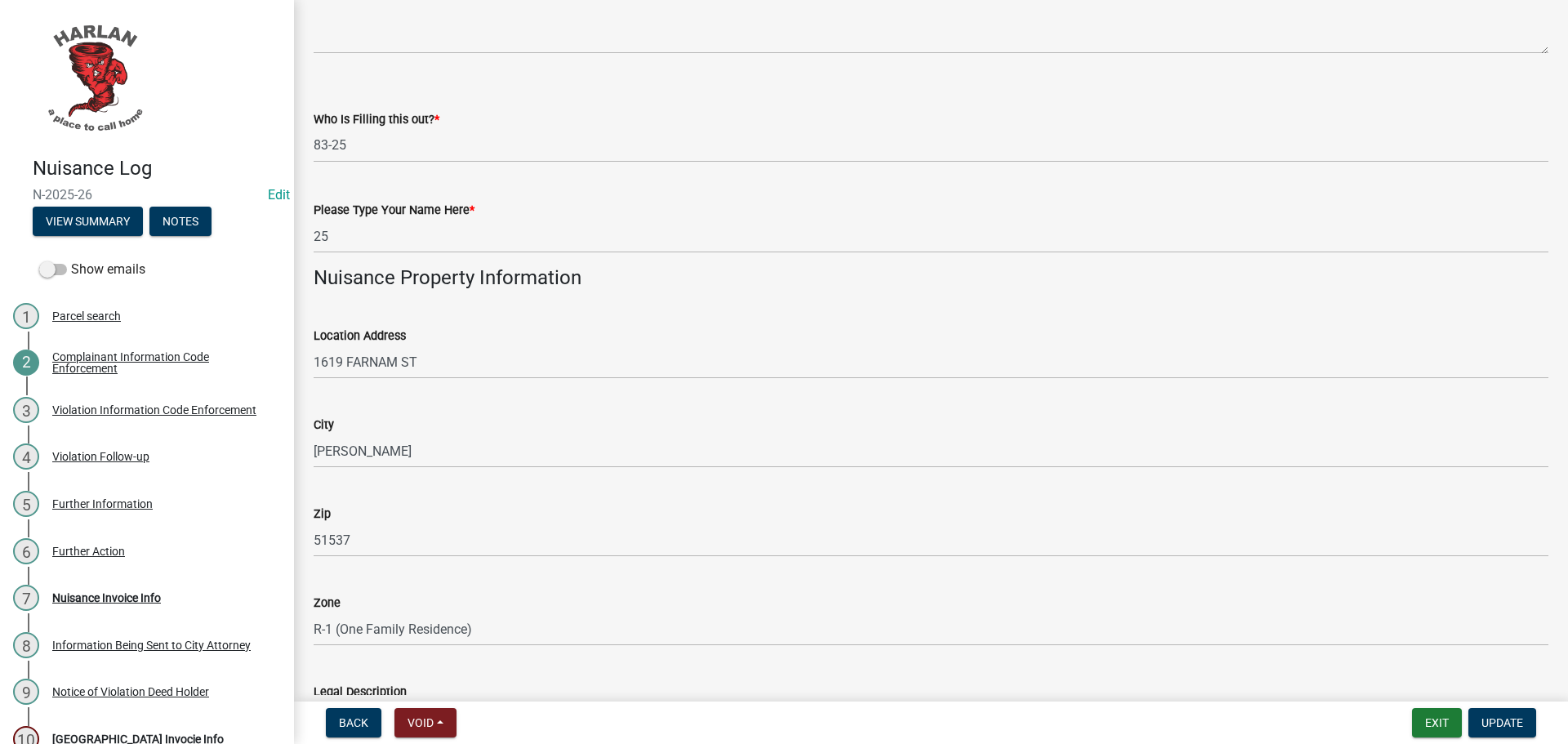
scroll to position [898, 0]
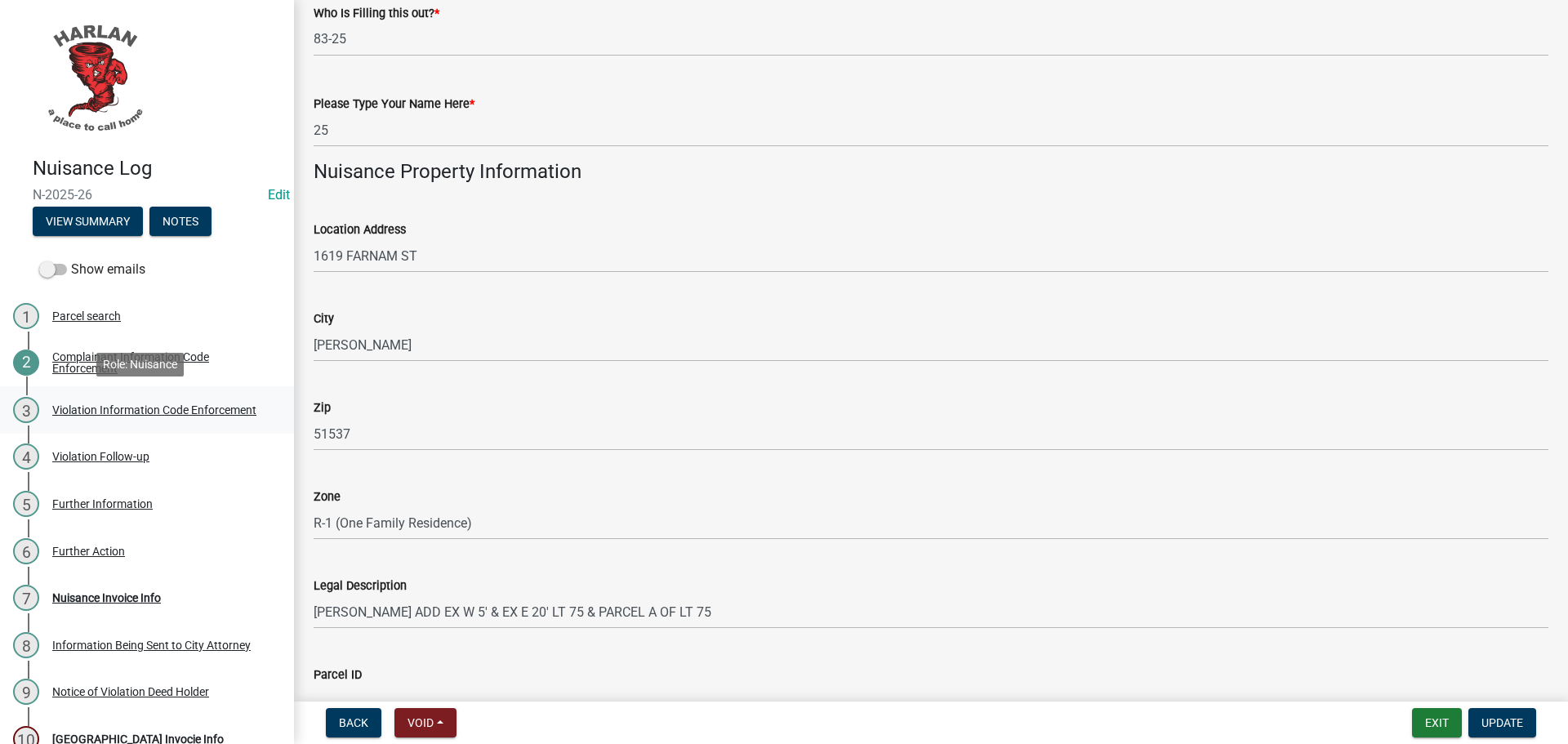
click at [89, 405] on div "Violation Information Code Enforcement" at bounding box center [154, 410] width 204 height 12
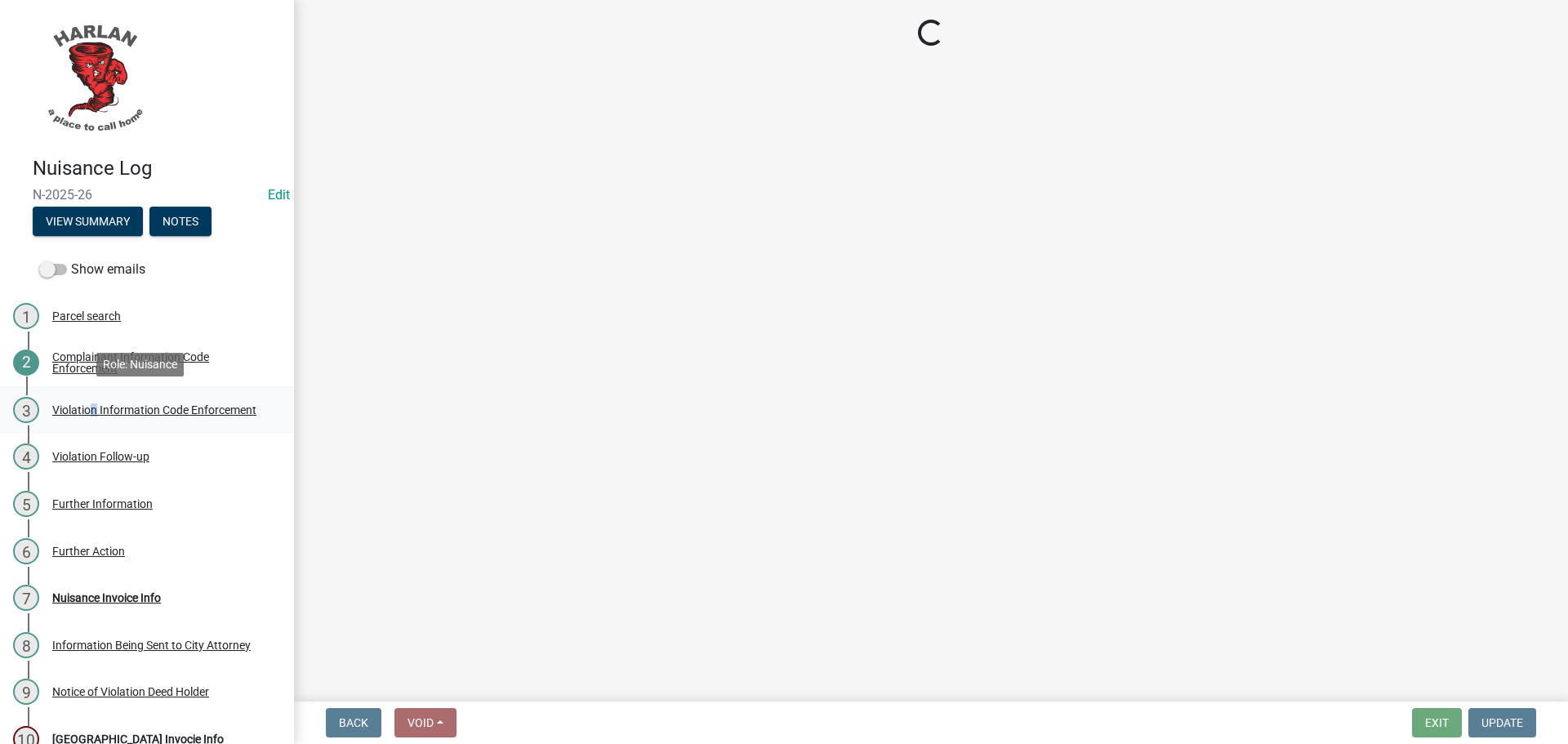
scroll to position [0, 0]
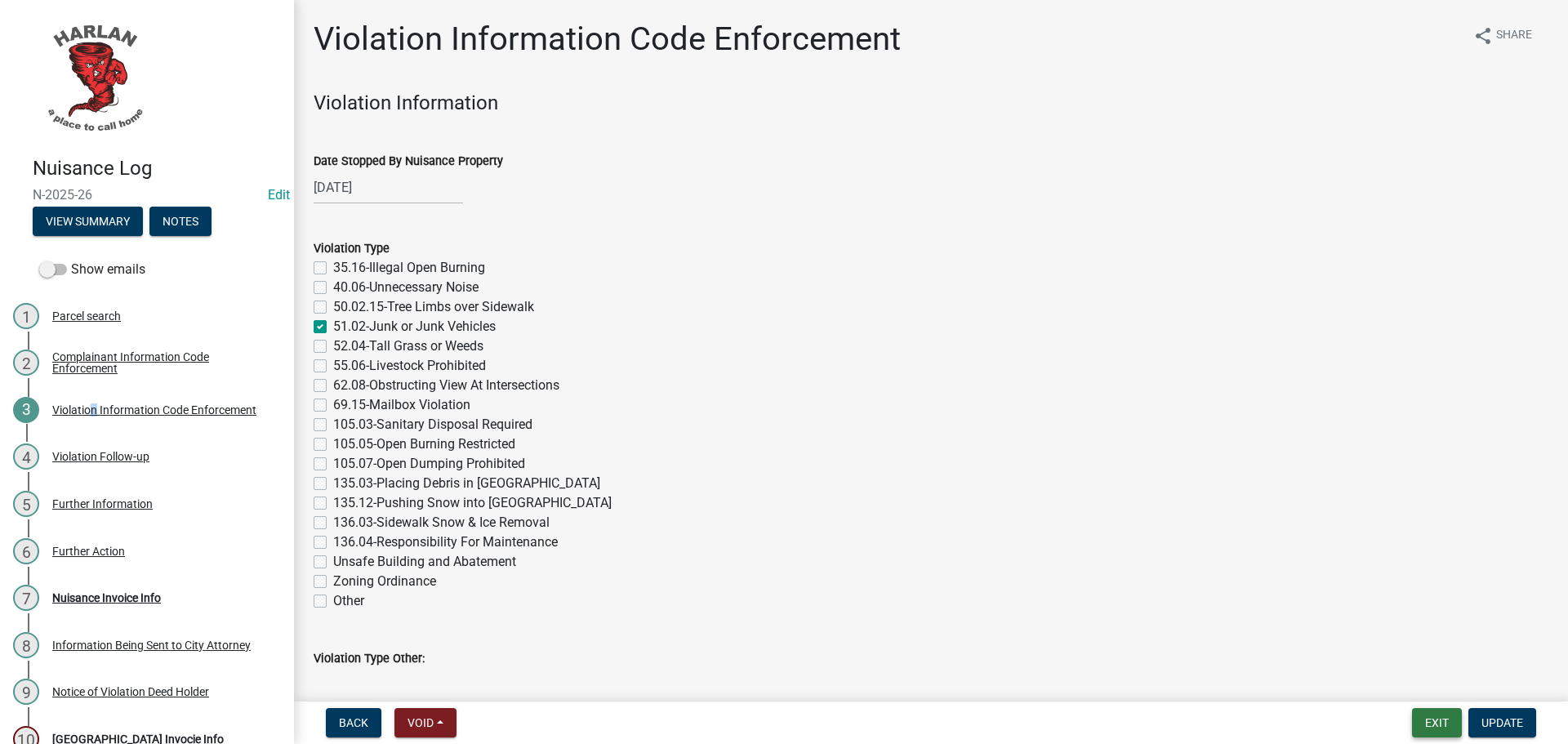
click at [1436, 721] on button "Exit" at bounding box center [1437, 723] width 50 height 30
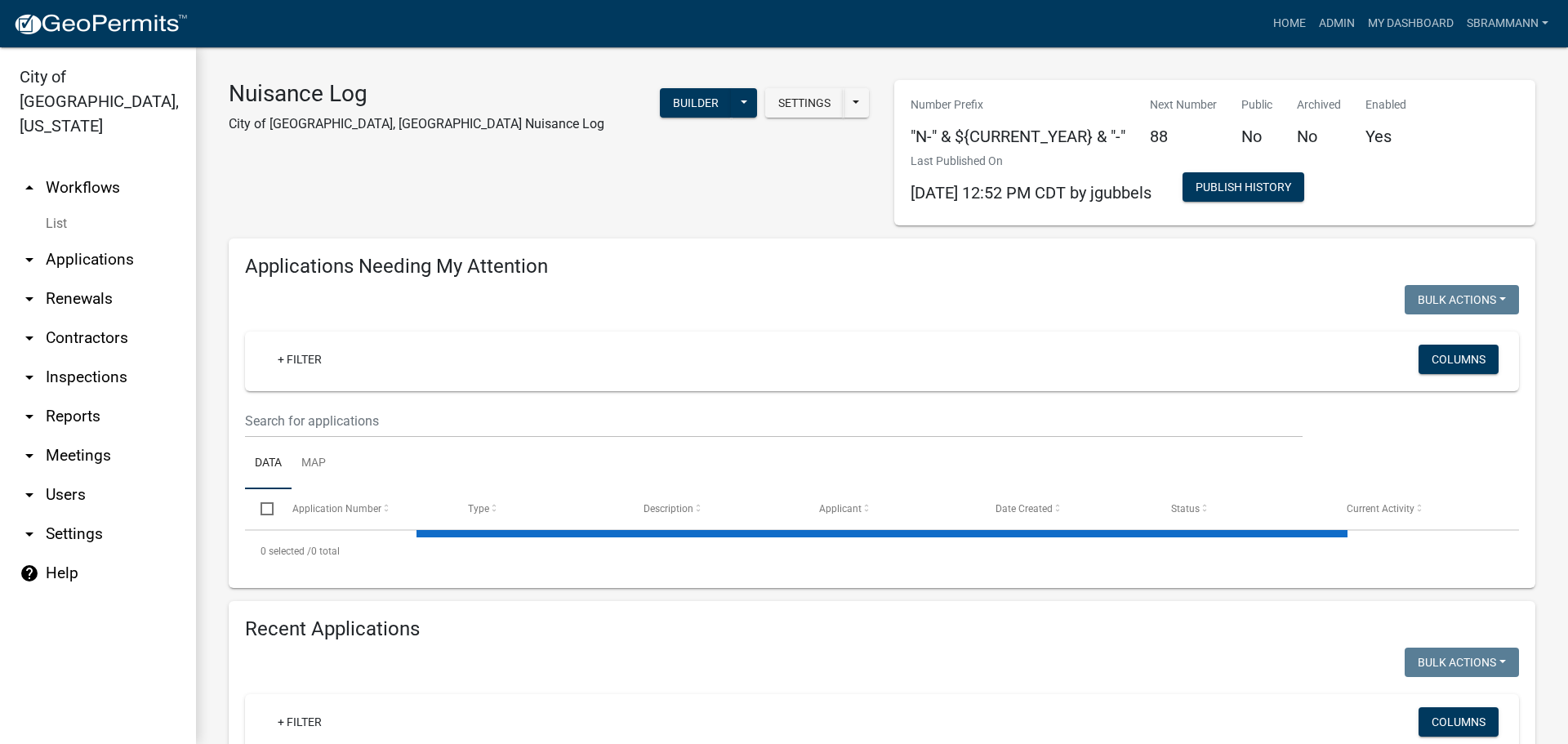
select select "3: 100"
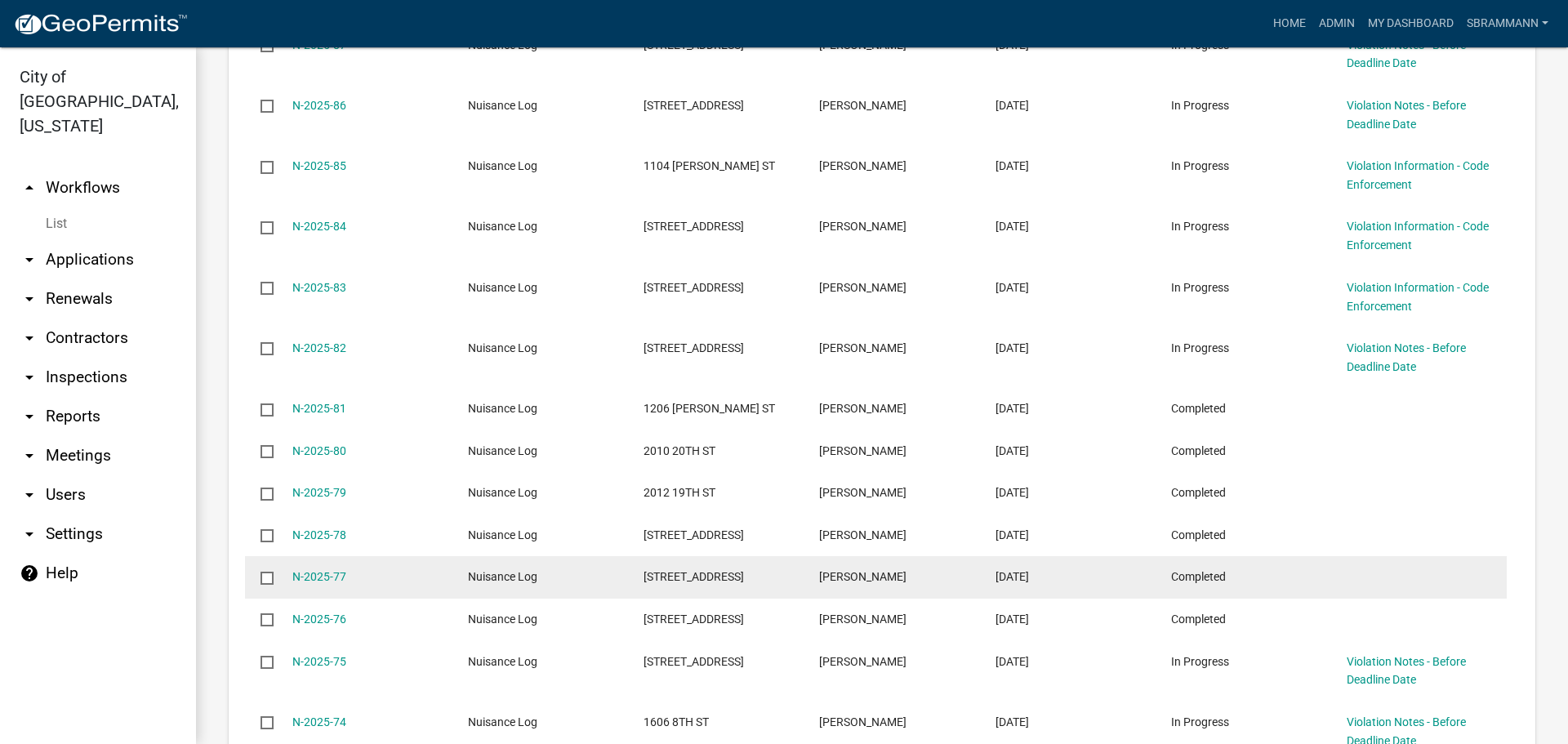
scroll to position [980, 0]
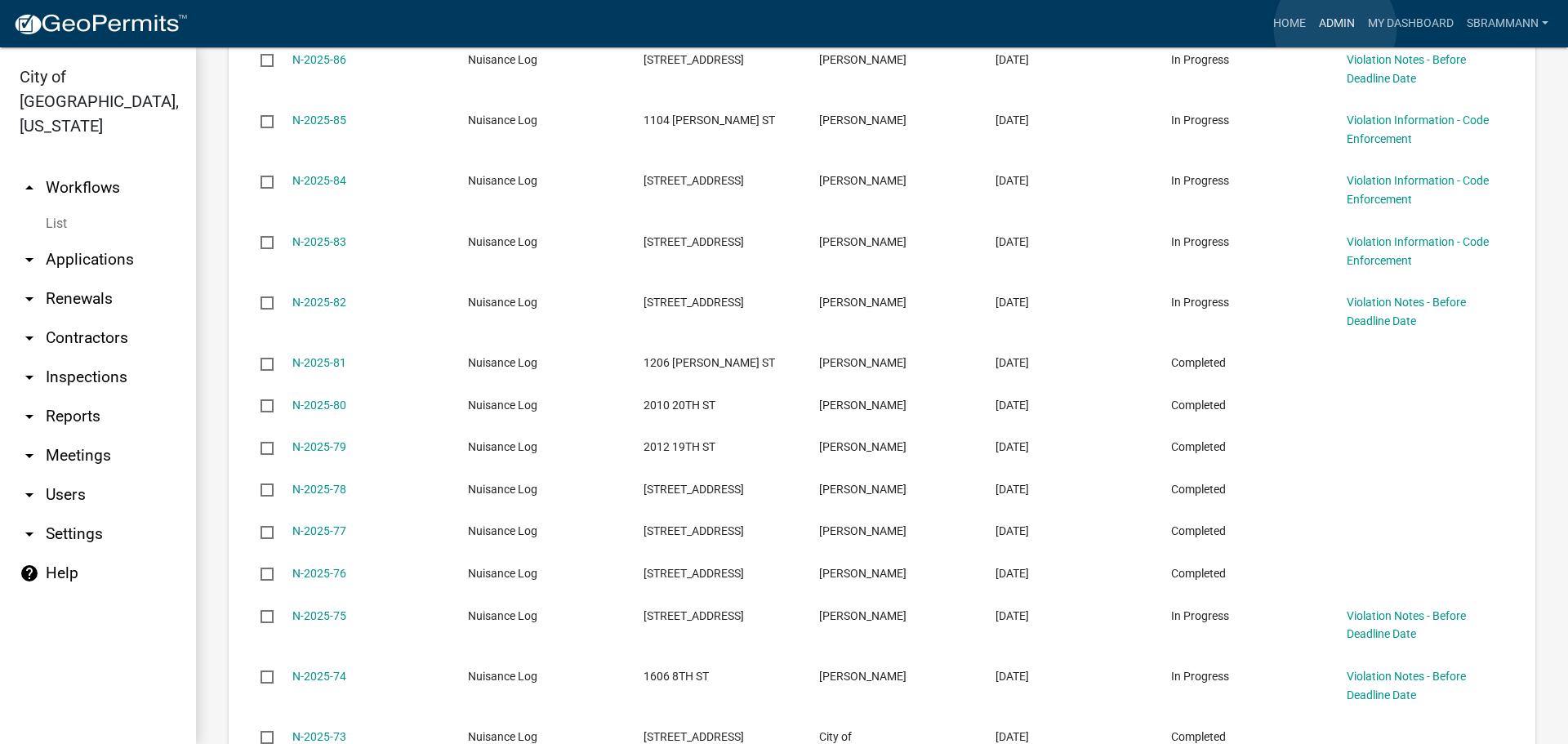
click at [1335, 29] on link "Admin" at bounding box center [1337, 24] width 49 height 31
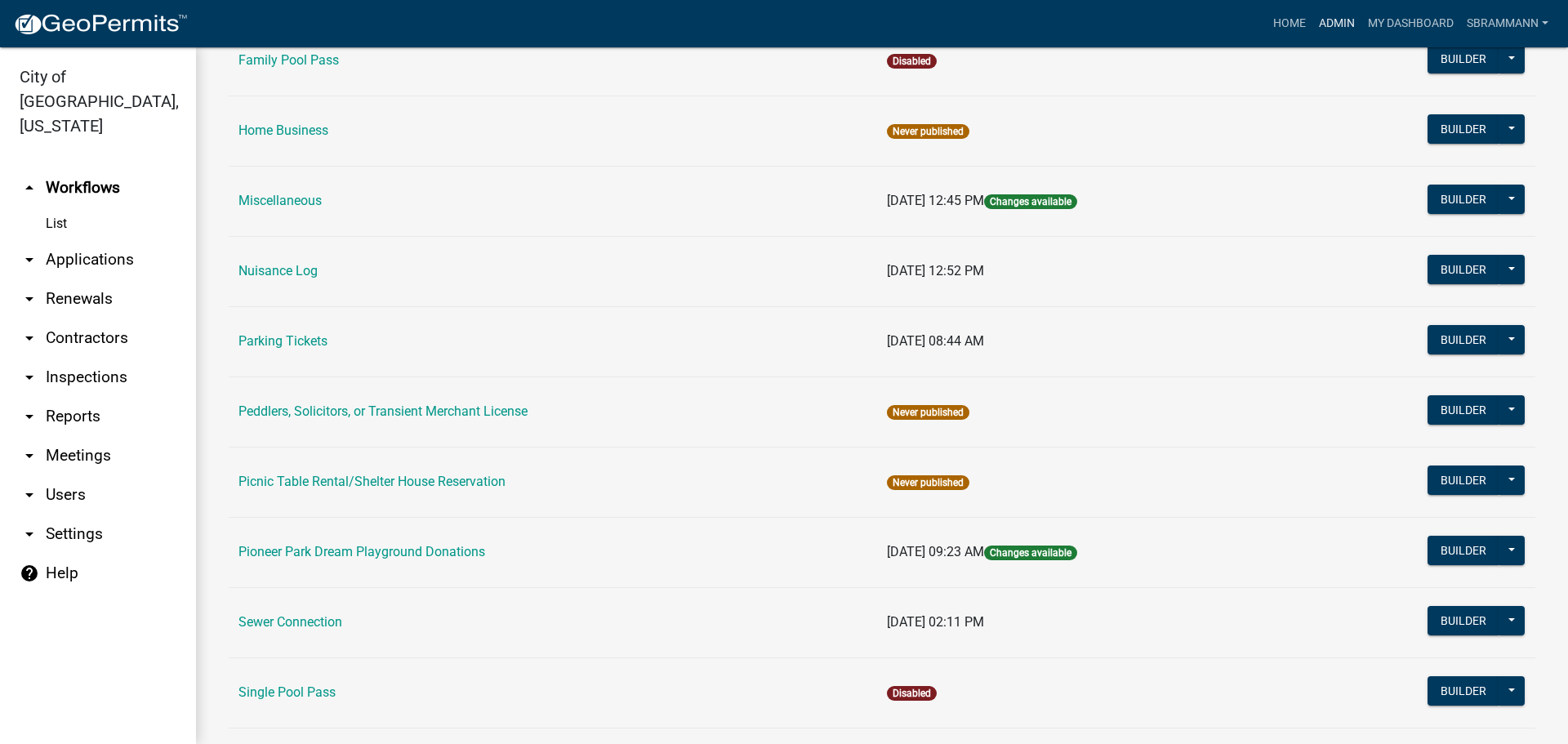
scroll to position [417, 0]
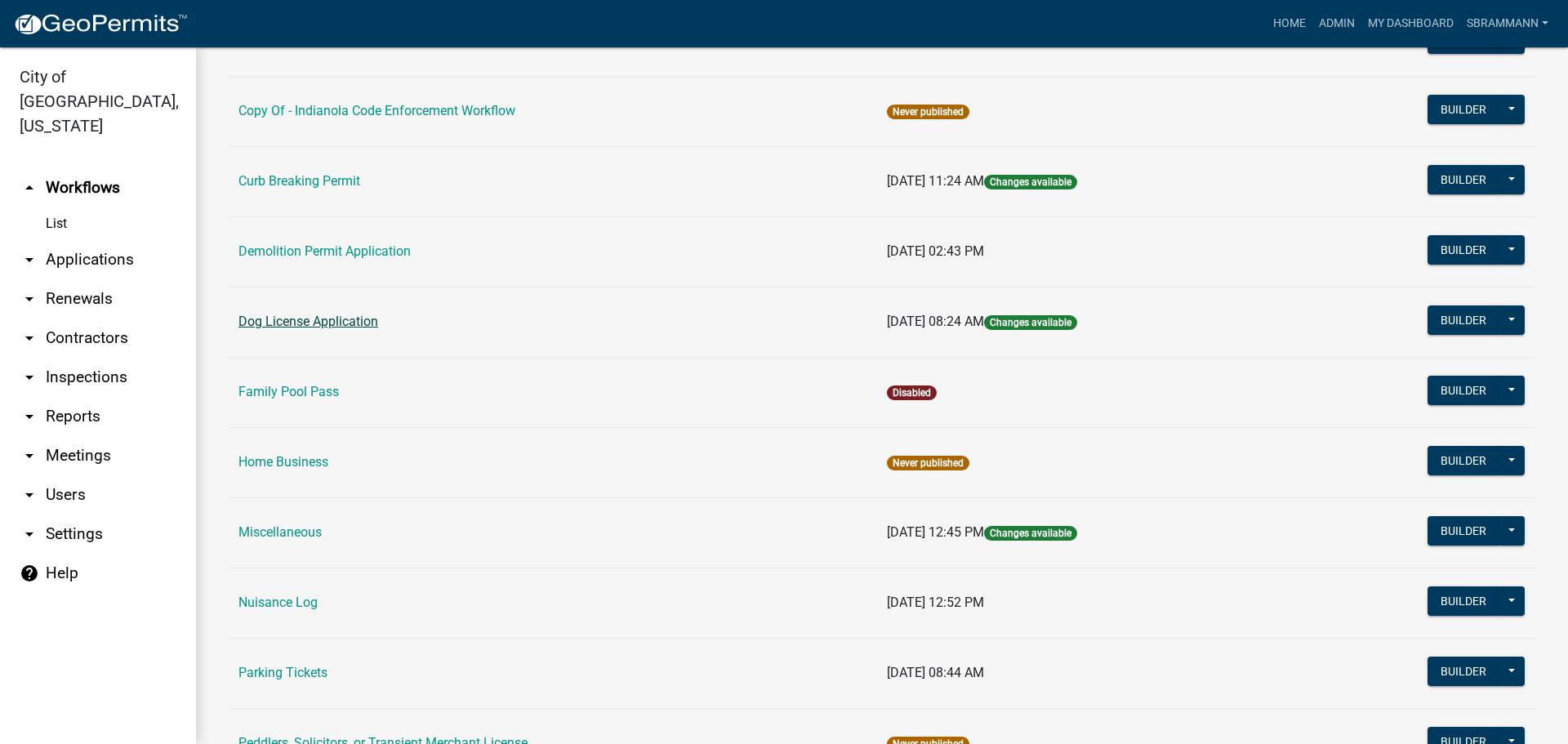
click at [297, 322] on link "Dog License Application" at bounding box center [308, 321] width 140 height 16
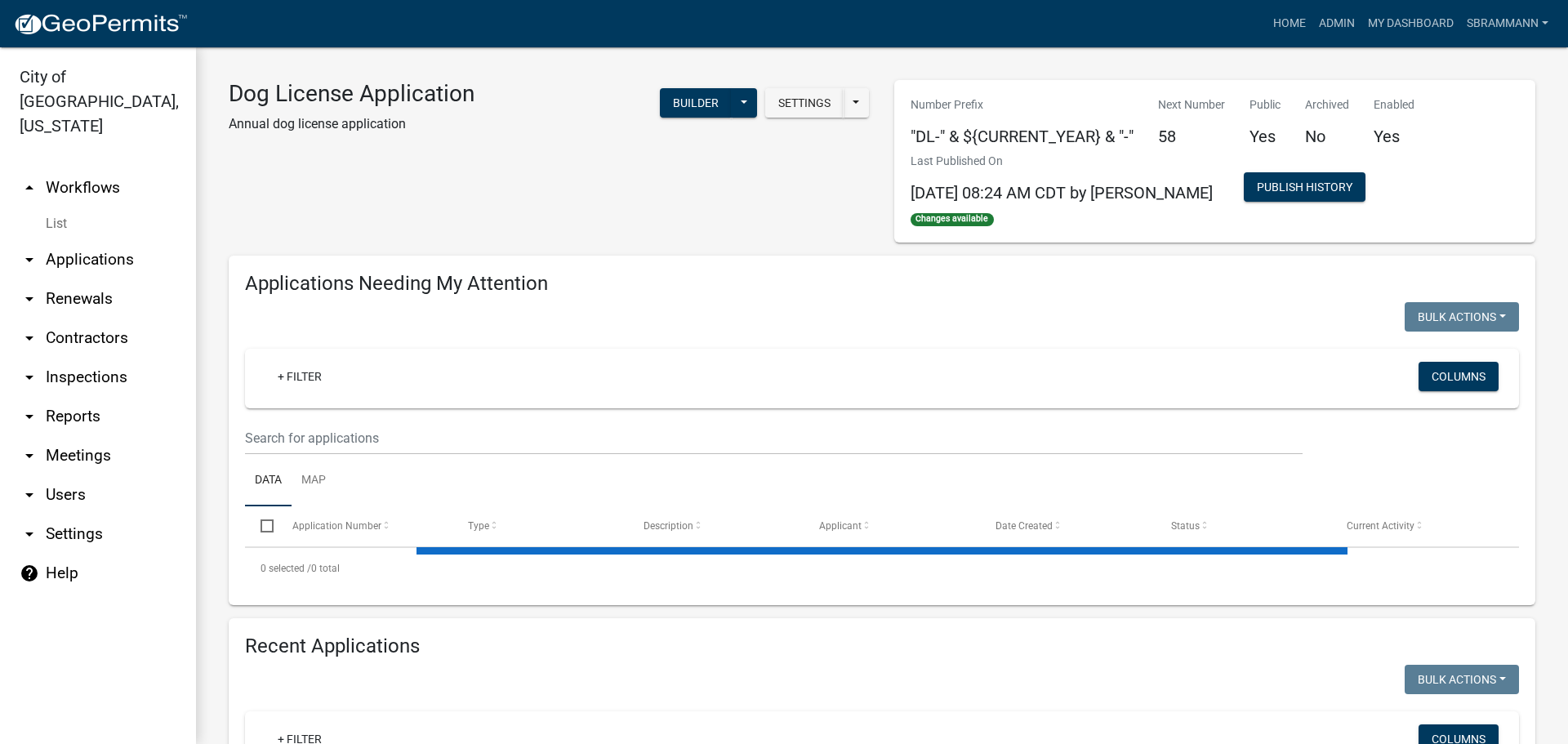
select select "3: 100"
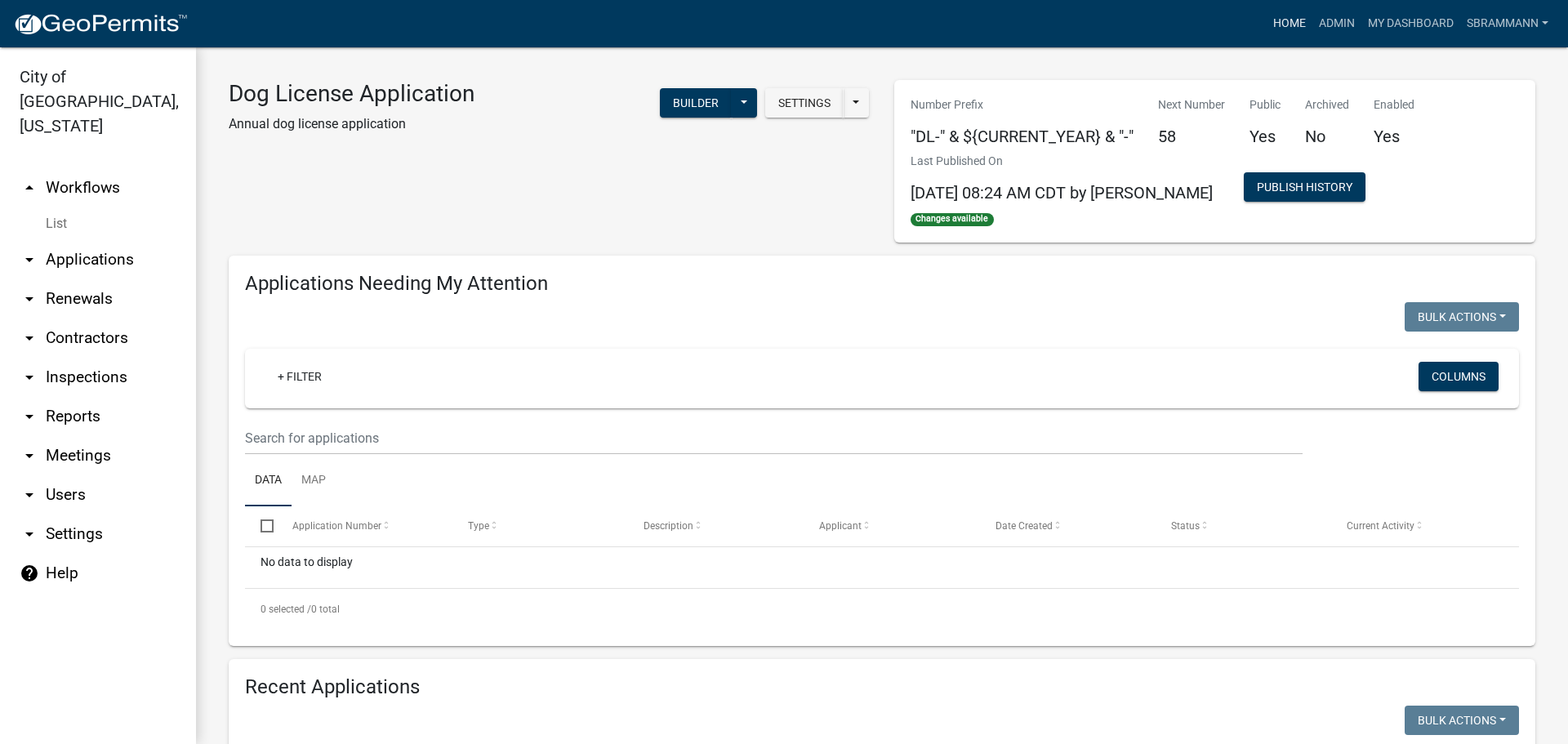
click at [1283, 21] on link "Home" at bounding box center [1289, 24] width 45 height 31
